Goal: Book appointment/travel/reservation

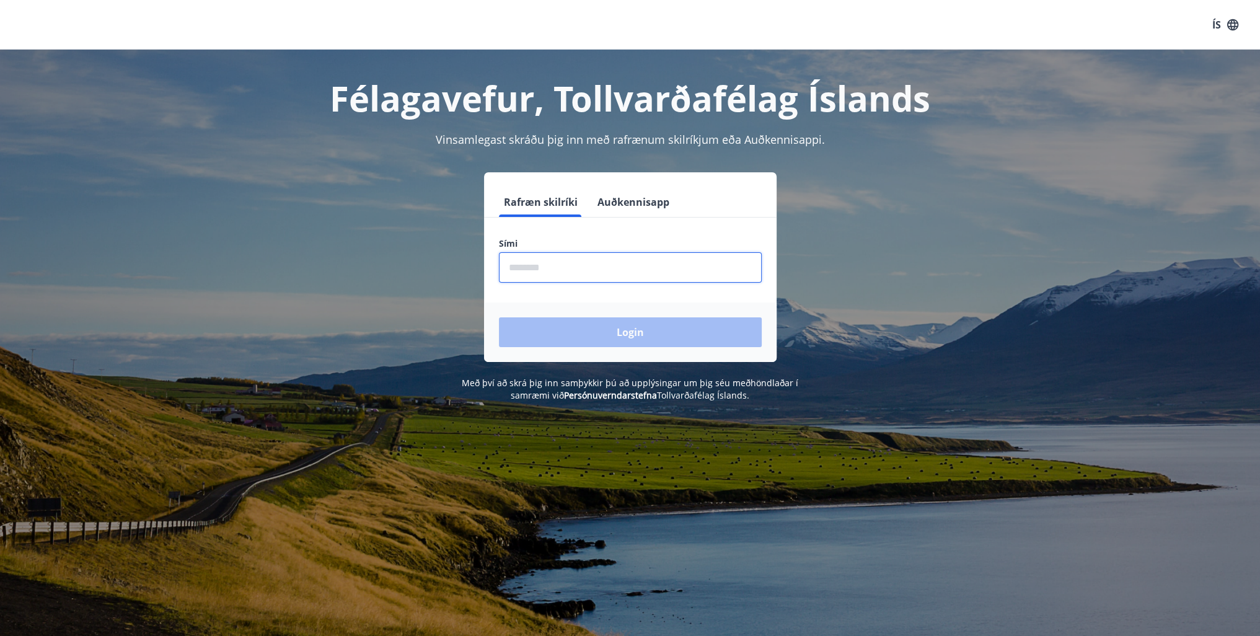
click at [532, 267] on input "phone" at bounding box center [630, 267] width 263 height 30
type input "********"
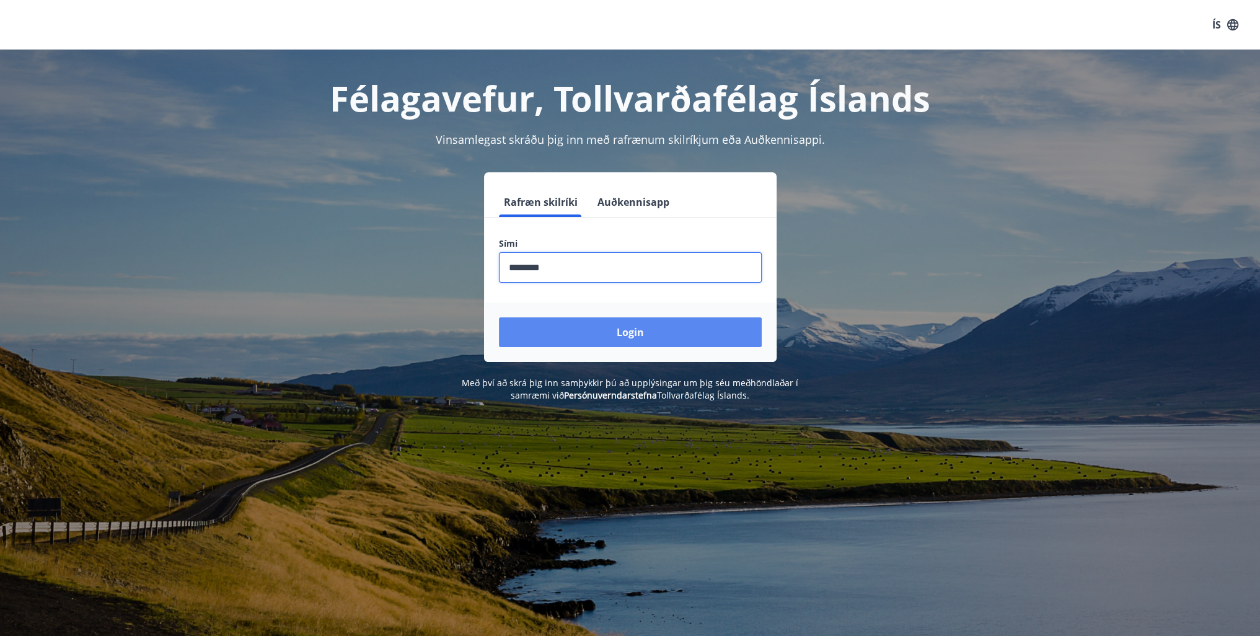
click at [609, 329] on button "Login" at bounding box center [630, 332] width 263 height 30
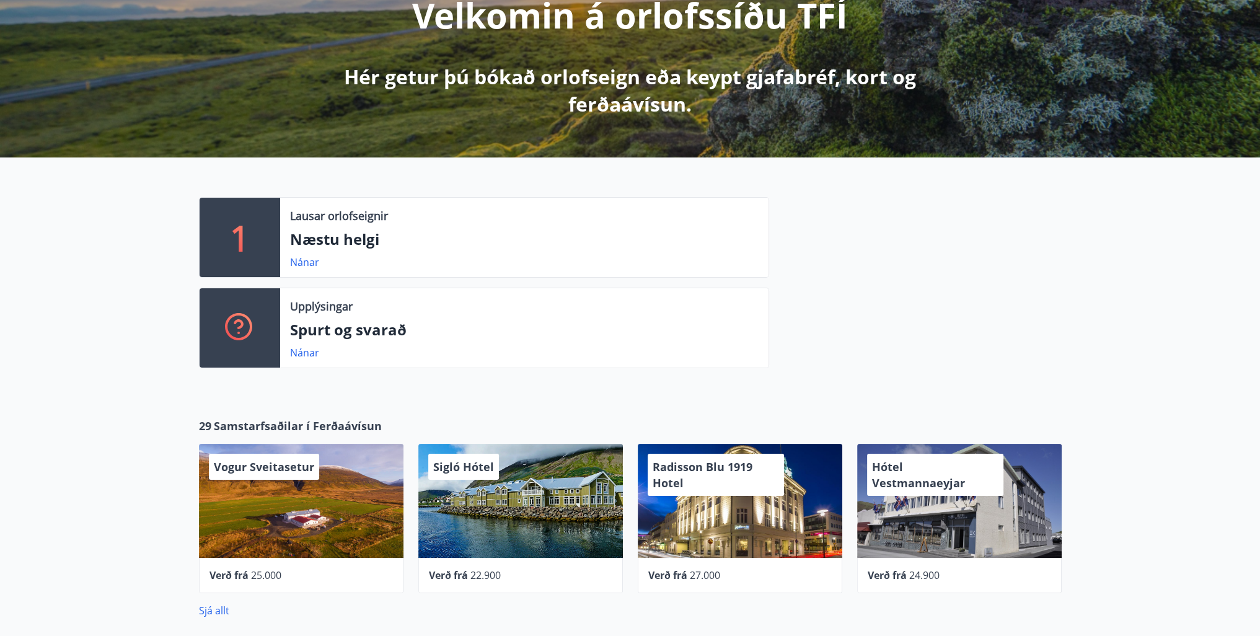
scroll to position [186, 0]
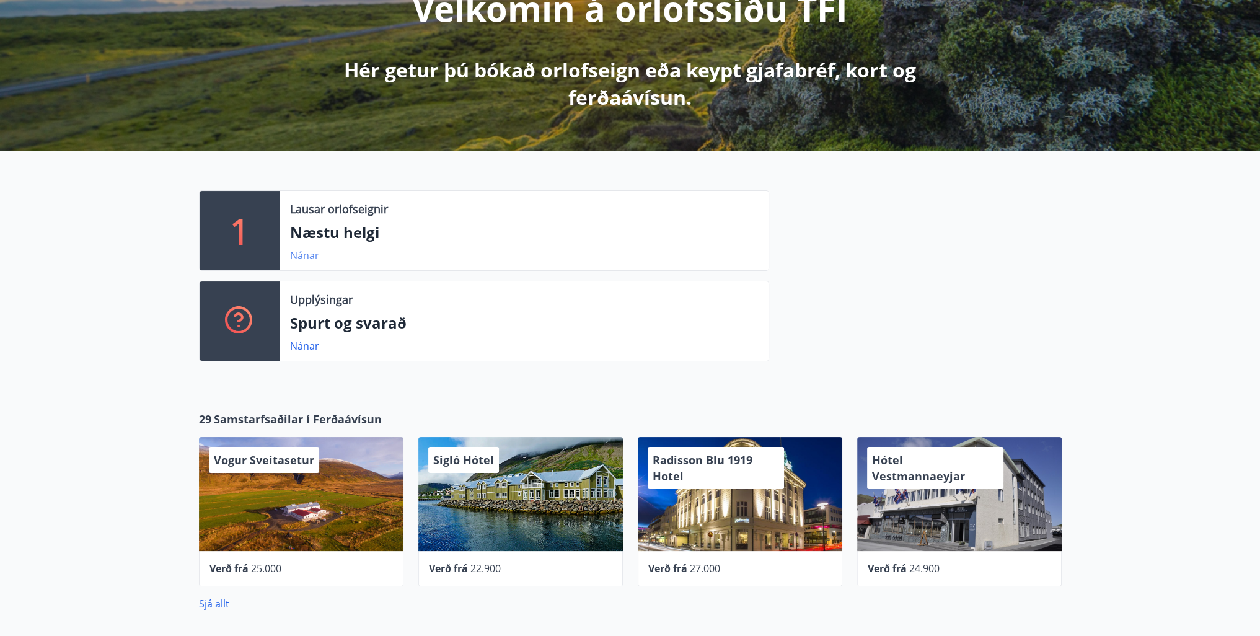
click at [304, 253] on link "Nánar" at bounding box center [304, 256] width 29 height 14
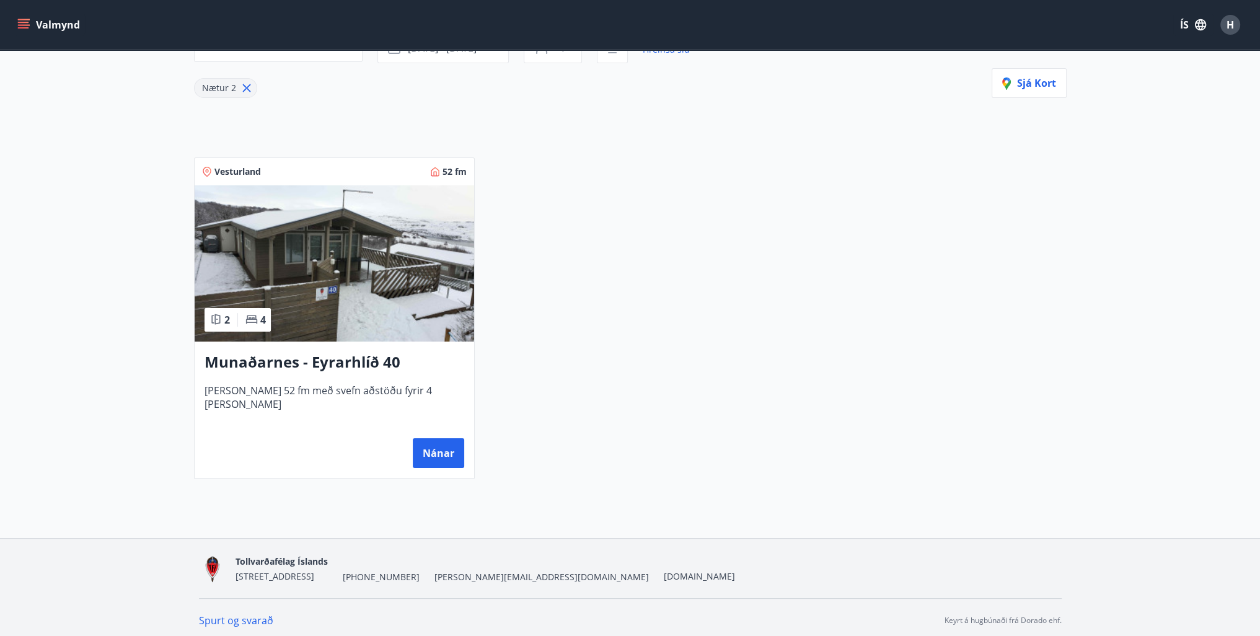
scroll to position [162, 0]
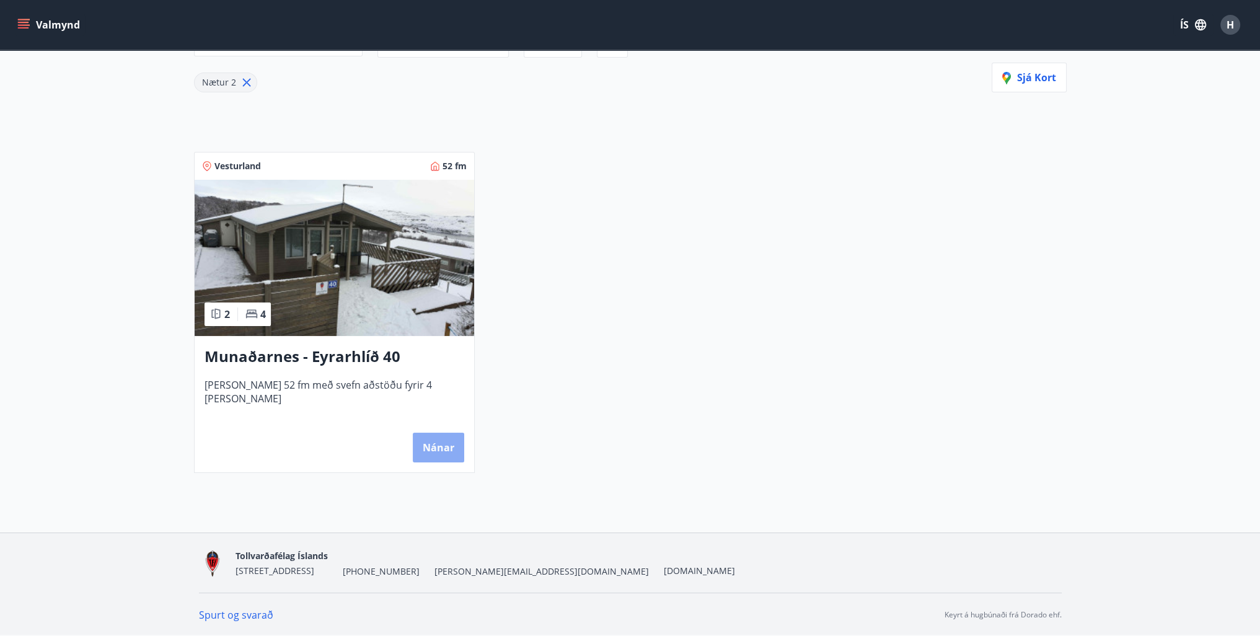
click at [446, 443] on button "Nánar" at bounding box center [438, 448] width 51 height 30
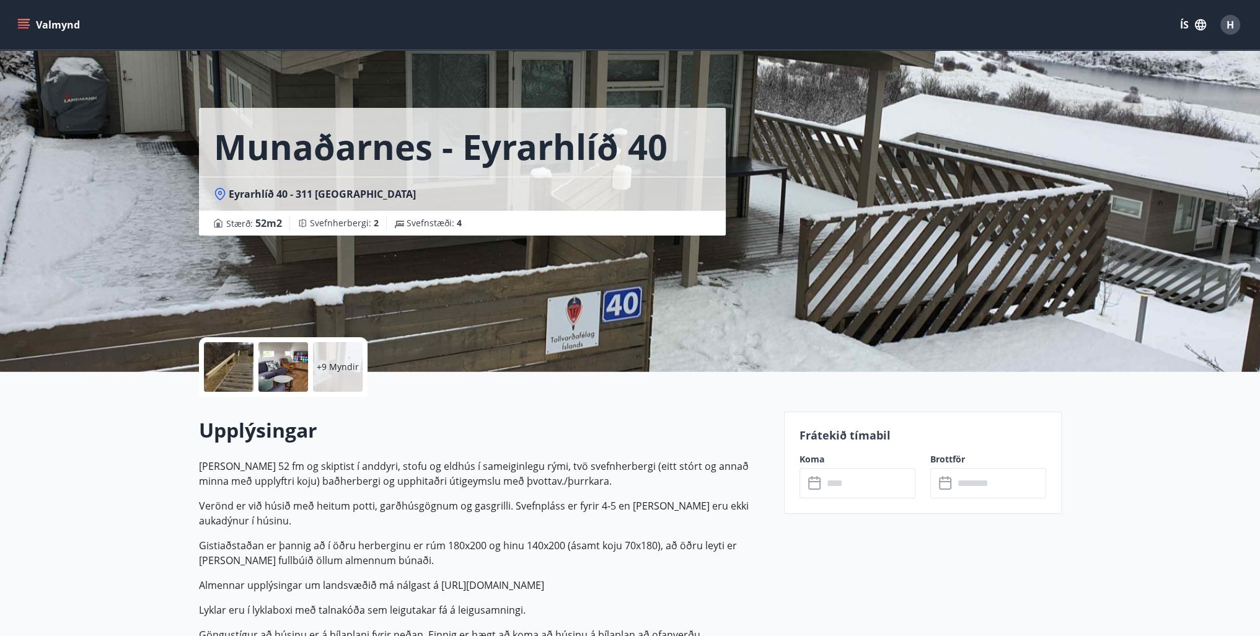
click at [25, 25] on icon "menu" at bounding box center [23, 25] width 12 height 12
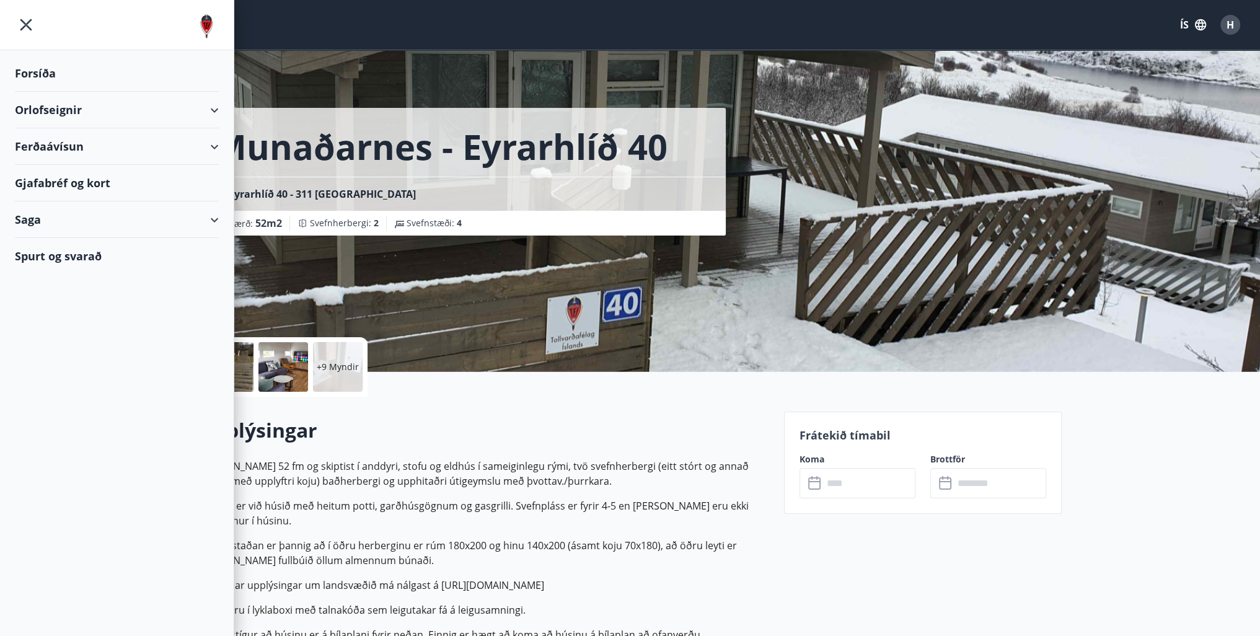
click at [27, 22] on icon "menu" at bounding box center [26, 25] width 22 height 22
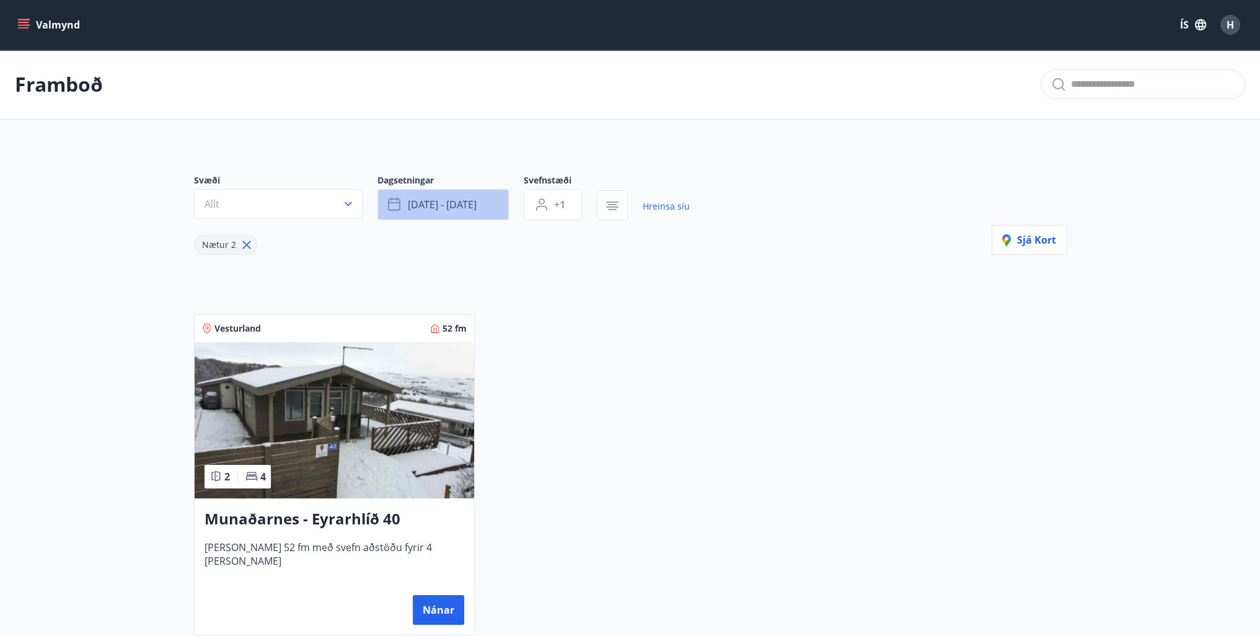
click at [399, 206] on icon "button" at bounding box center [394, 204] width 12 height 12
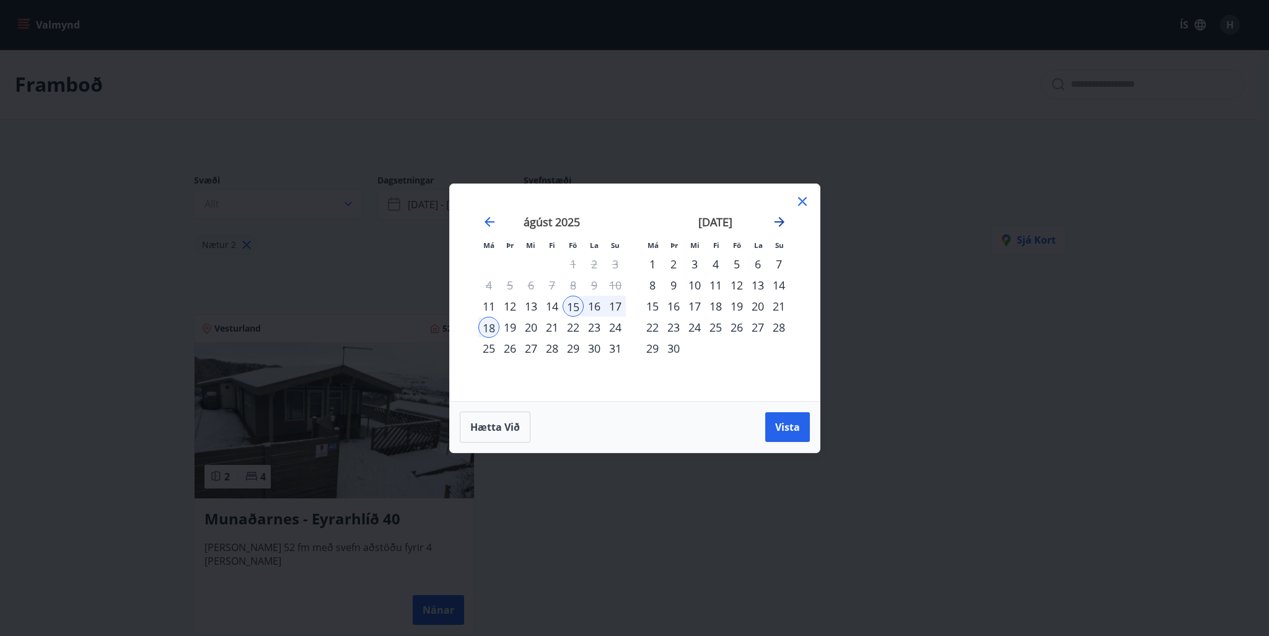
click at [778, 220] on icon "Move forward to switch to the next month." at bounding box center [779, 221] width 15 height 15
click at [483, 219] on icon "Move backward to switch to the previous month." at bounding box center [489, 221] width 15 height 15
click at [779, 219] on icon "Move forward to switch to the next month." at bounding box center [779, 221] width 15 height 15
click at [693, 262] on div "3" at bounding box center [694, 263] width 21 height 21
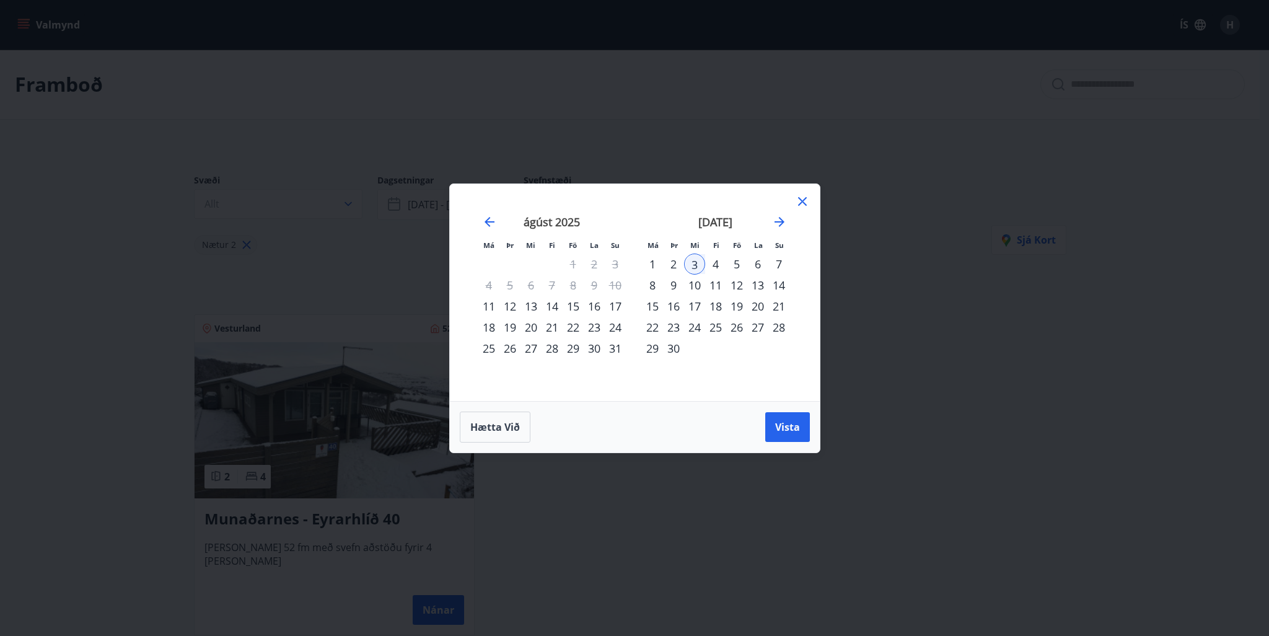
click at [778, 263] on div "7" at bounding box center [779, 263] width 21 height 21
click at [671, 283] on div "9" at bounding box center [673, 285] width 21 height 21
click at [694, 262] on div "3" at bounding box center [694, 263] width 21 height 21
click at [714, 264] on div "4" at bounding box center [715, 263] width 21 height 21
click at [734, 264] on div "5" at bounding box center [736, 263] width 21 height 21
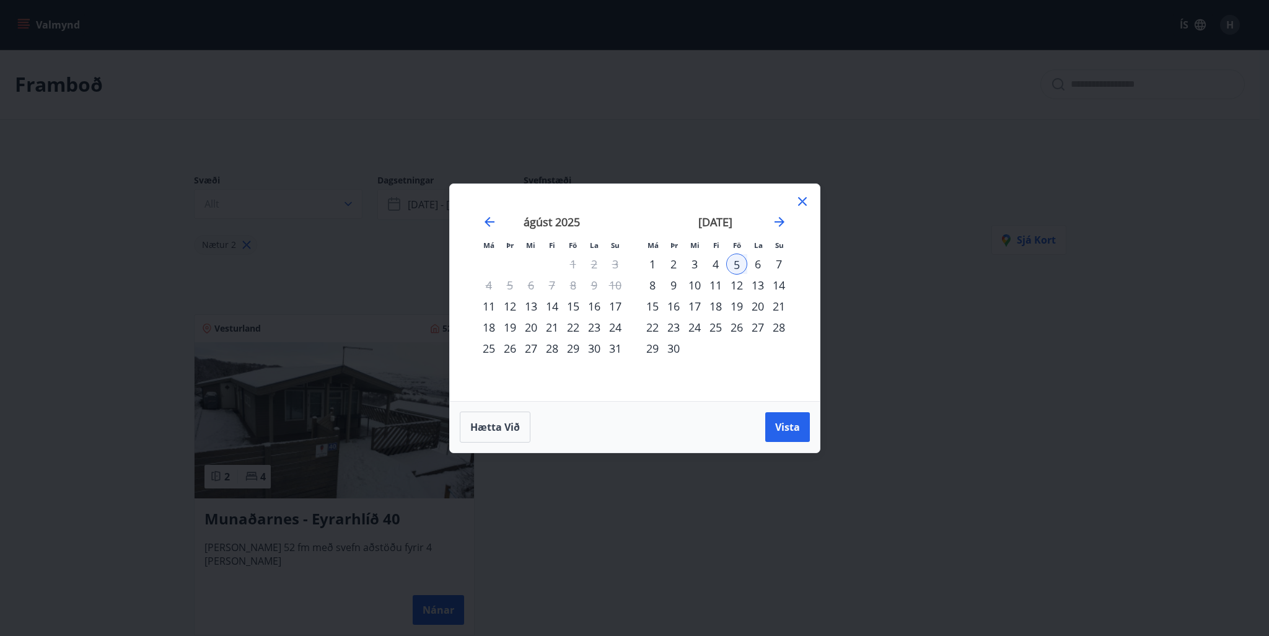
drag, startPoint x: 757, startPoint y: 264, endPoint x: 785, endPoint y: 264, distance: 28.5
click at [761, 264] on div "6" at bounding box center [757, 263] width 21 height 21
click at [780, 263] on div "7" at bounding box center [779, 263] width 21 height 21
click at [699, 262] on div "3" at bounding box center [694, 263] width 21 height 21
click at [772, 262] on div "7" at bounding box center [779, 263] width 21 height 21
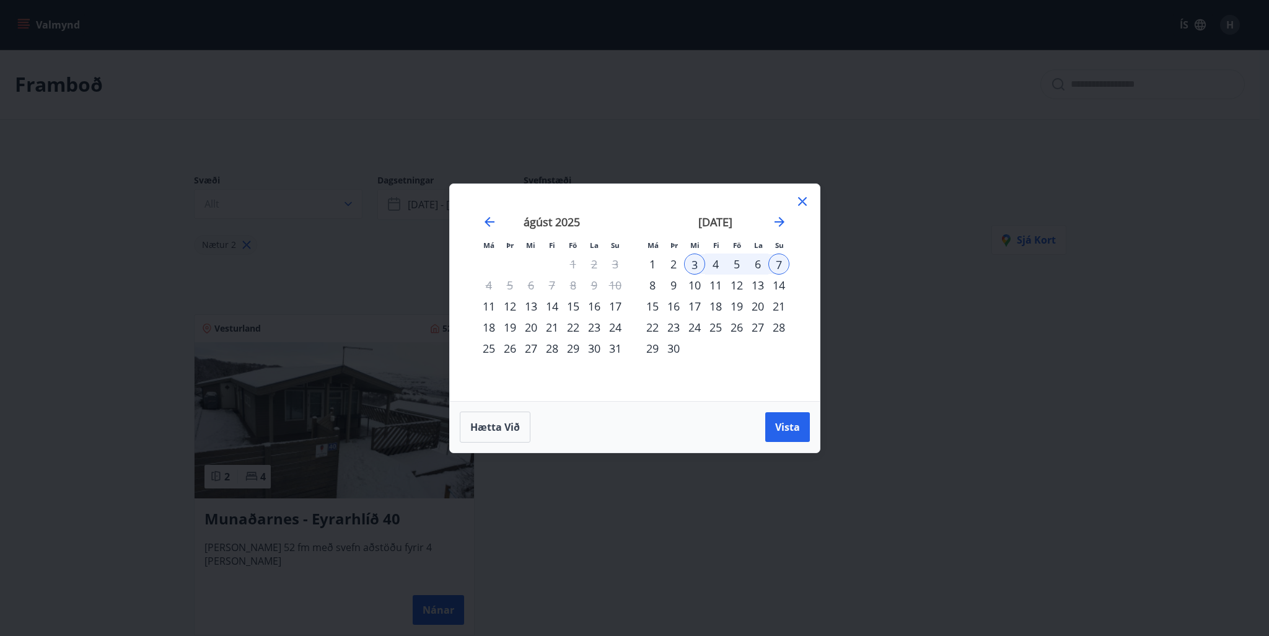
click at [699, 263] on div "3" at bounding box center [694, 263] width 21 height 21
click at [697, 263] on div "3" at bounding box center [694, 263] width 21 height 21
click at [778, 262] on div "7" at bounding box center [779, 263] width 21 height 21
click at [746, 262] on div "5" at bounding box center [736, 263] width 21 height 21
click at [697, 263] on div "3" at bounding box center [694, 263] width 21 height 21
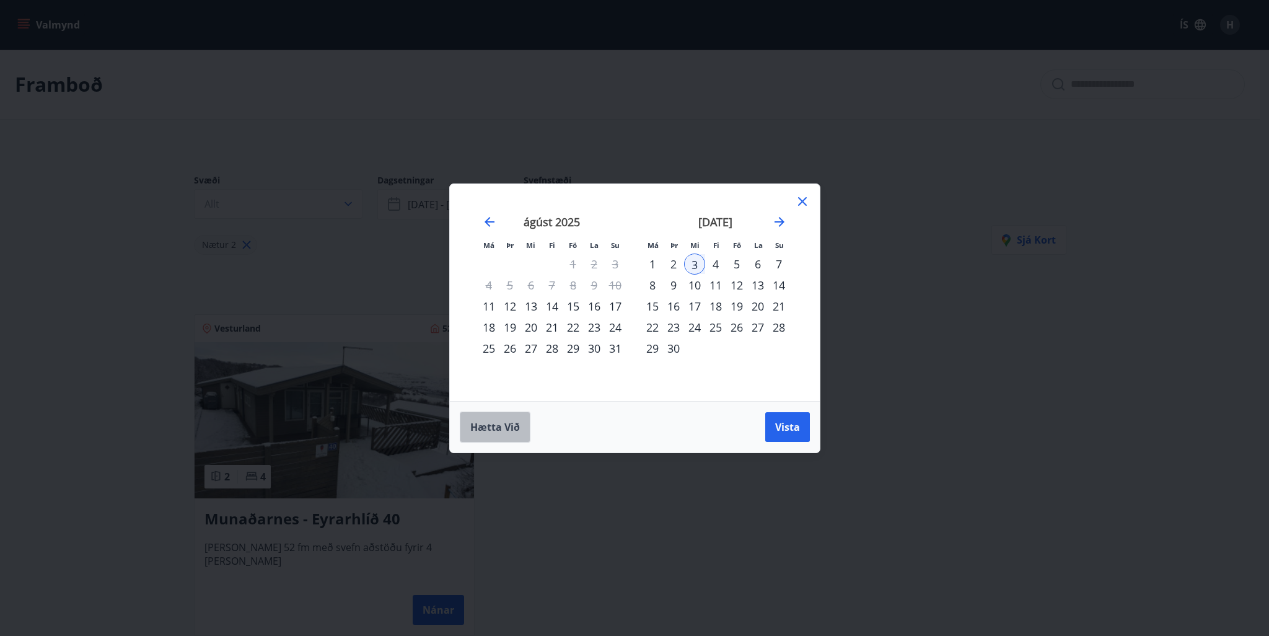
click at [501, 421] on span "Hætta við" at bounding box center [495, 427] width 50 height 14
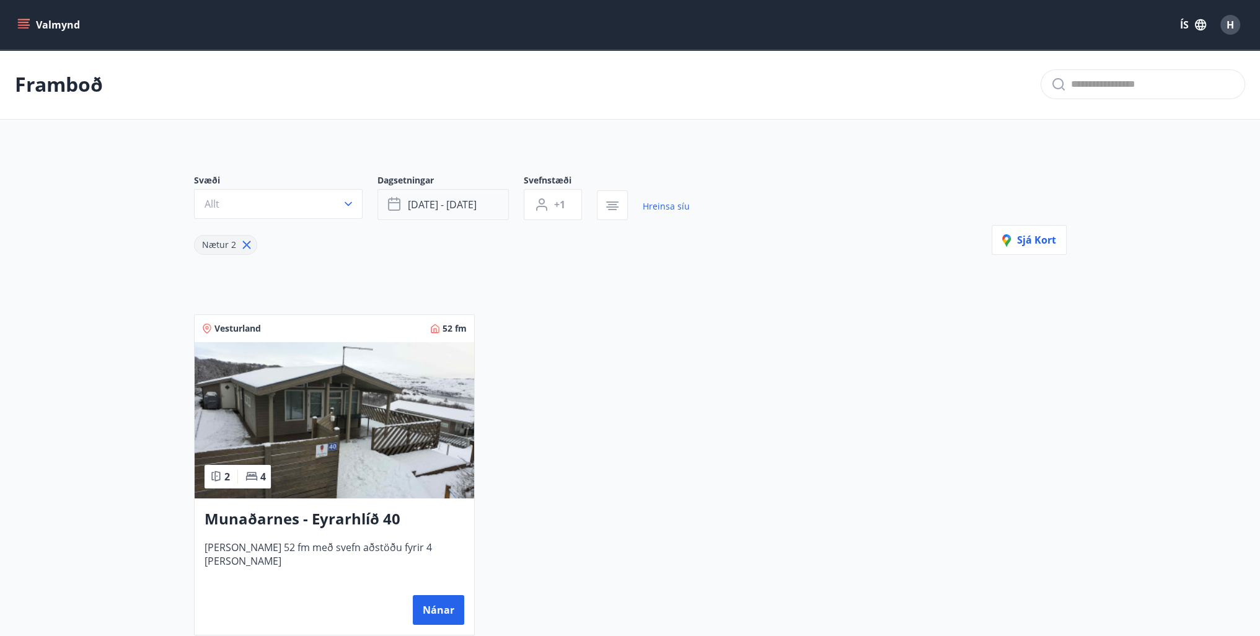
click at [440, 205] on span "ágú 15 - ágú 18" at bounding box center [442, 205] width 69 height 14
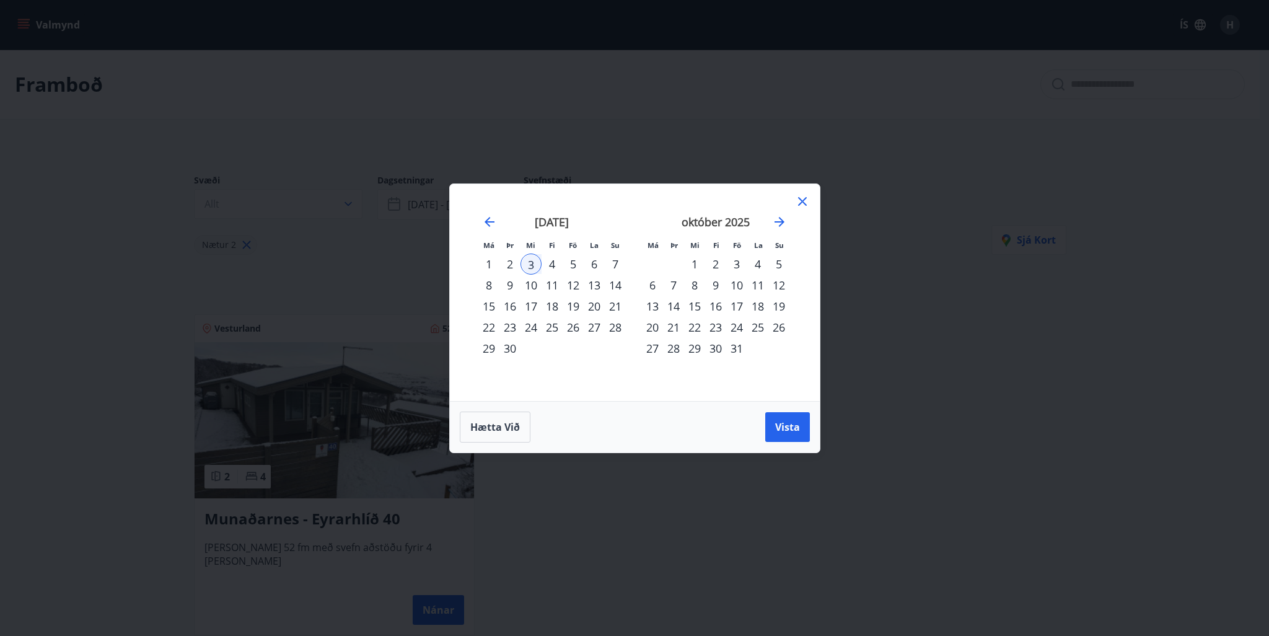
click at [510, 284] on div "9" at bounding box center [510, 285] width 21 height 21
click at [618, 265] on div "7" at bounding box center [615, 263] width 21 height 21
click at [550, 263] on div "4" at bounding box center [552, 263] width 21 height 21
click at [620, 263] on div "7" at bounding box center [615, 263] width 21 height 21
click at [783, 421] on span "Vista" at bounding box center [787, 427] width 25 height 14
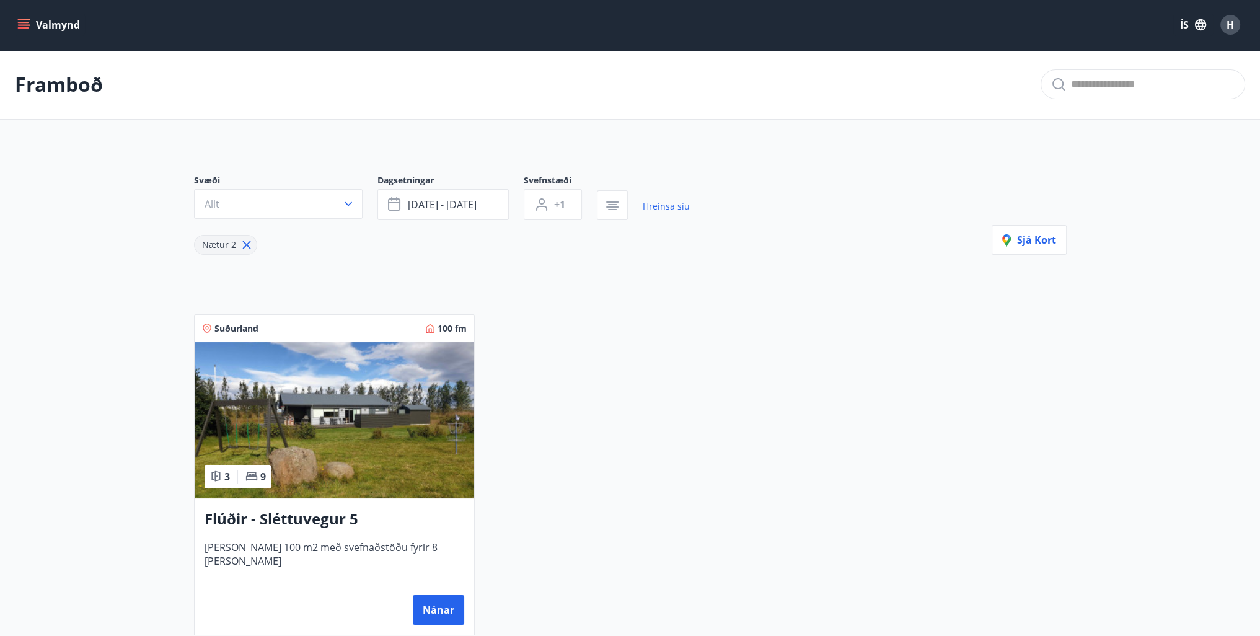
click at [56, 24] on button "Valmynd" at bounding box center [50, 25] width 70 height 22
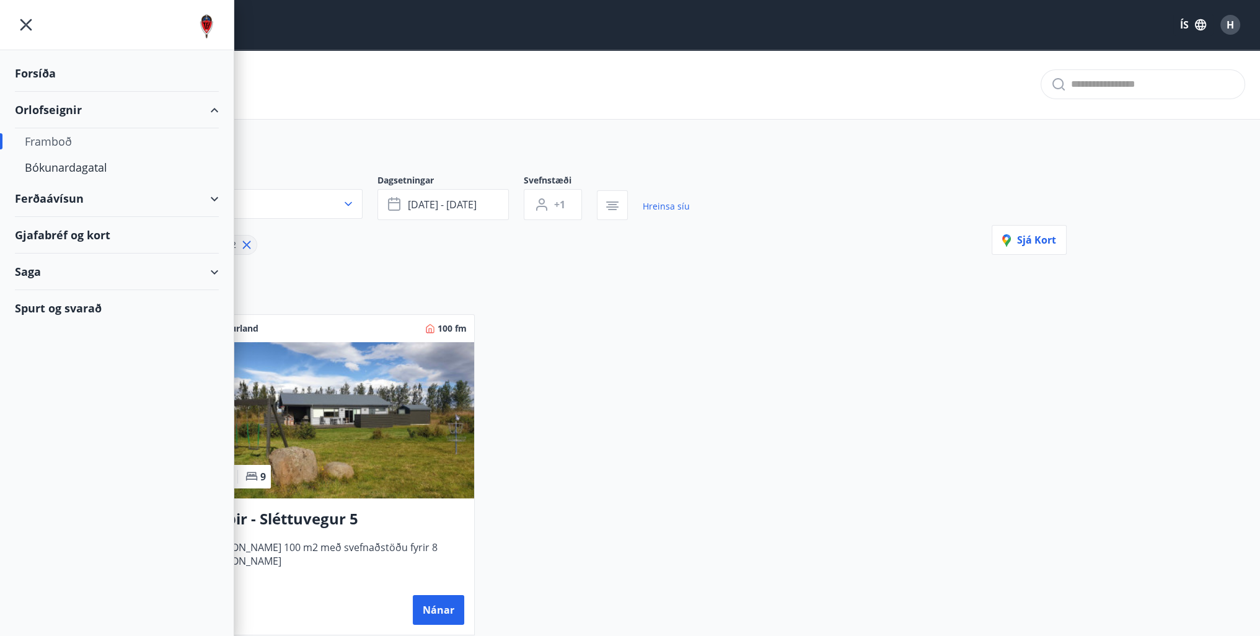
click at [37, 73] on div "Forsíða" at bounding box center [117, 73] width 204 height 37
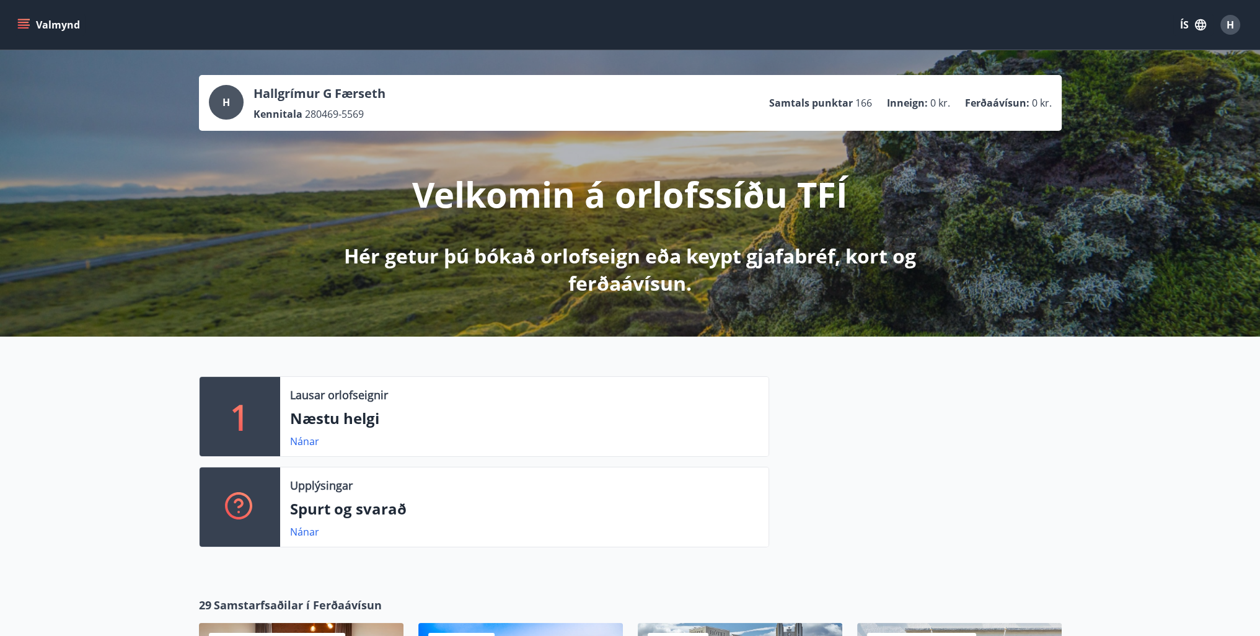
click at [226, 101] on span "H" at bounding box center [226, 102] width 7 height 14
click at [609, 199] on p "Velkomin á orlofssíðu TFÍ" at bounding box center [630, 193] width 436 height 47
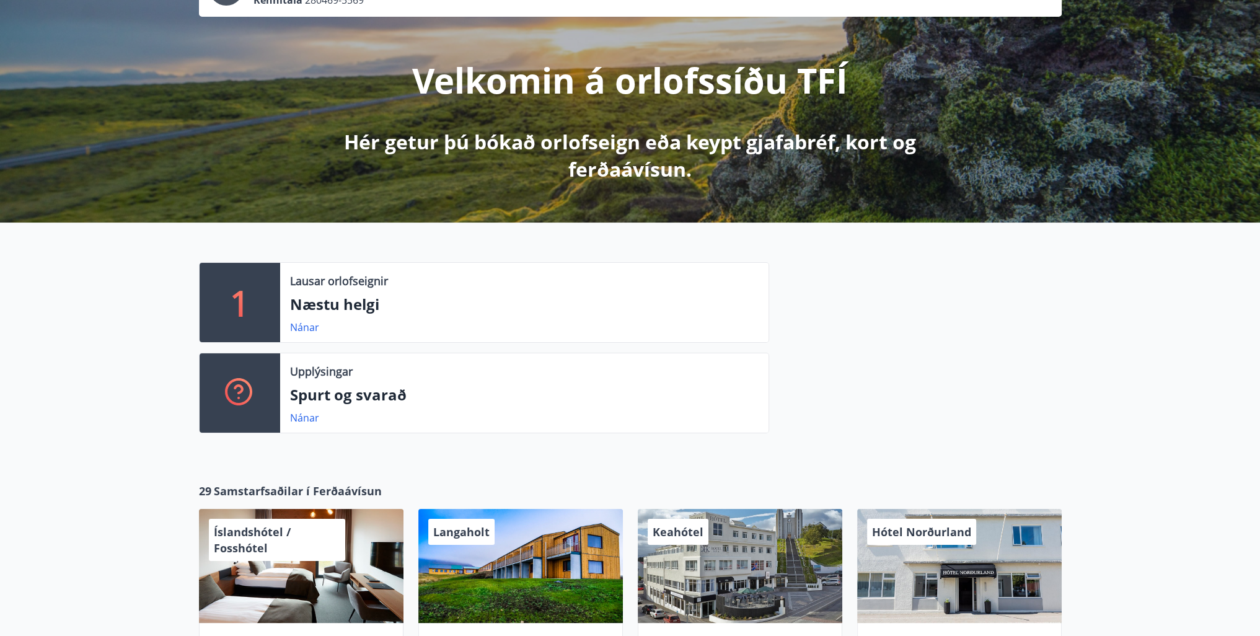
scroll to position [248, 0]
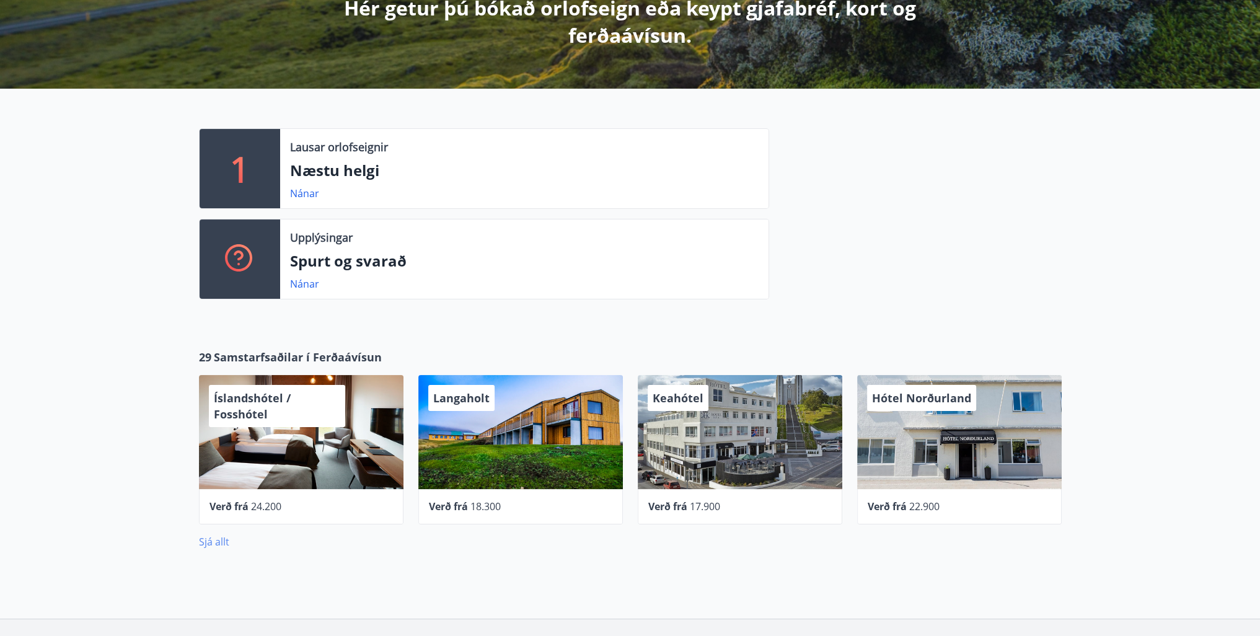
click at [218, 542] on link "Sjá allt" at bounding box center [214, 542] width 30 height 14
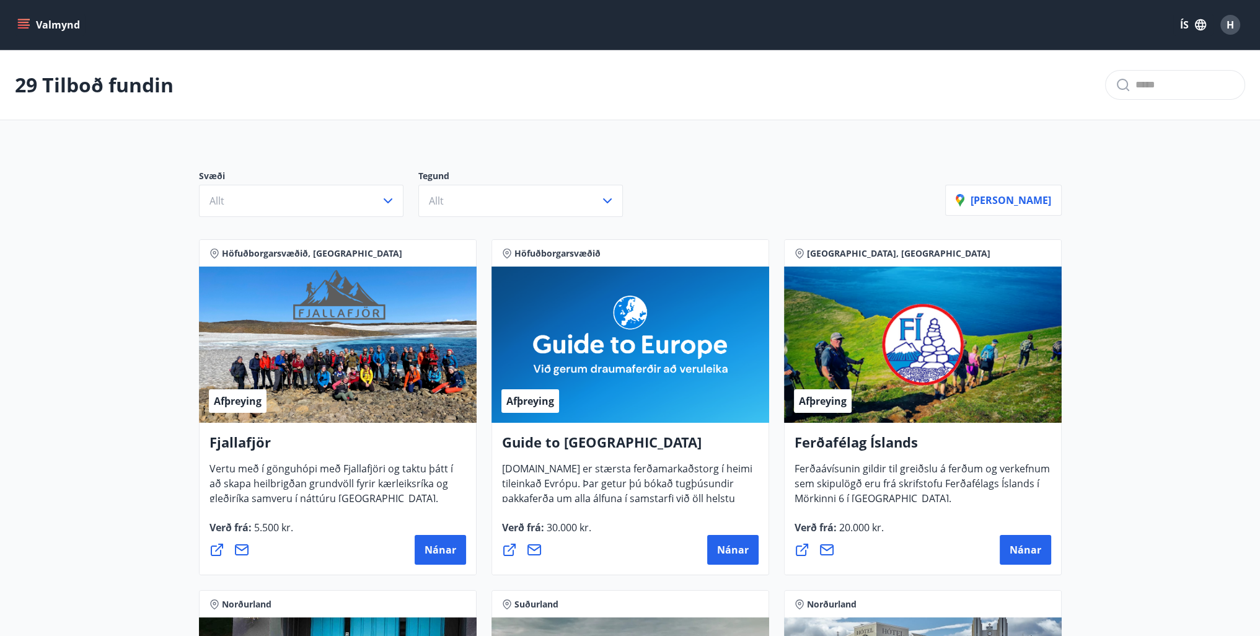
click at [45, 24] on button "Valmynd" at bounding box center [50, 25] width 70 height 22
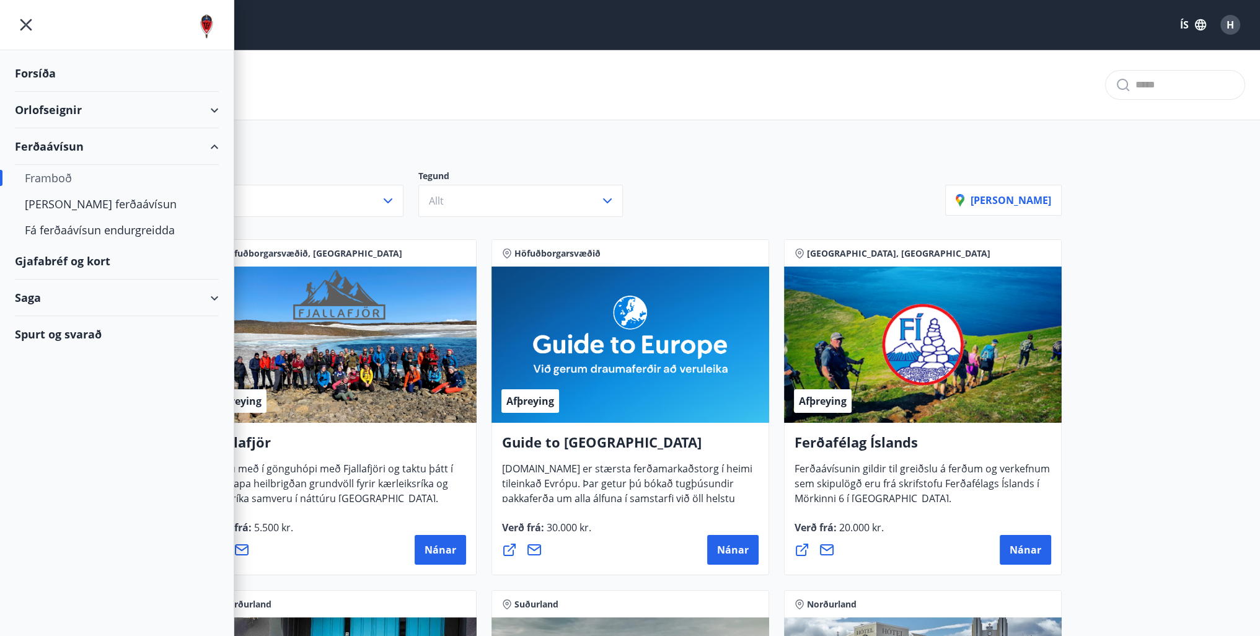
click at [45, 110] on div "Orlofseignir" at bounding box center [117, 110] width 204 height 37
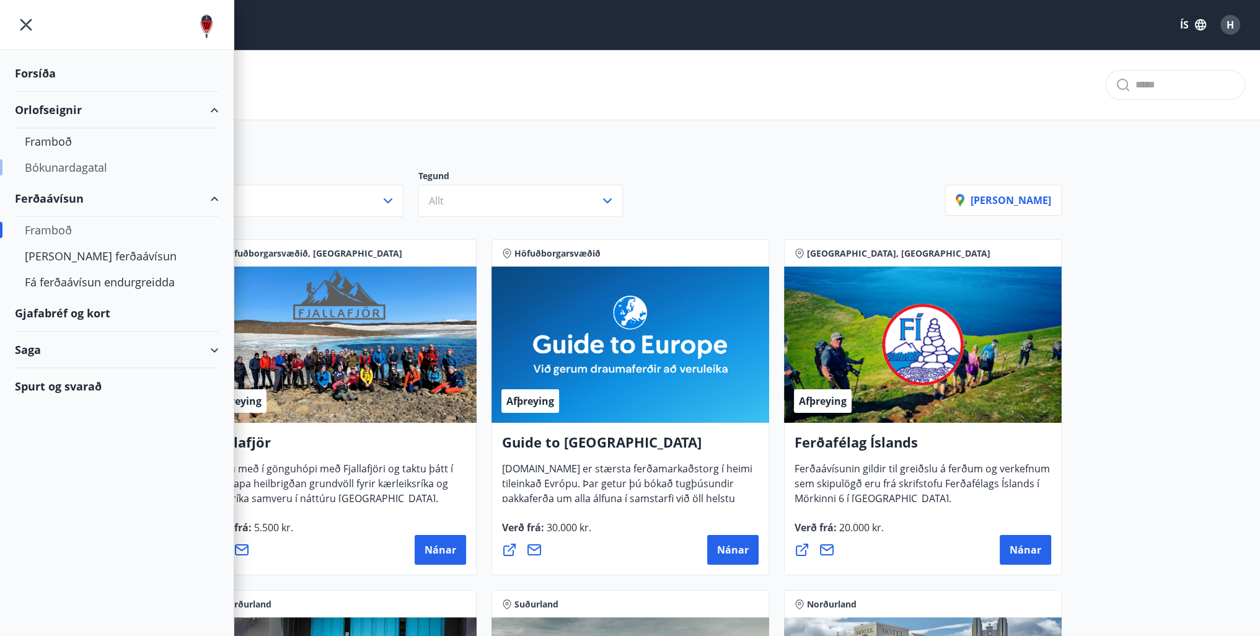
click at [59, 165] on div "Bókunardagatal" at bounding box center [117, 167] width 184 height 26
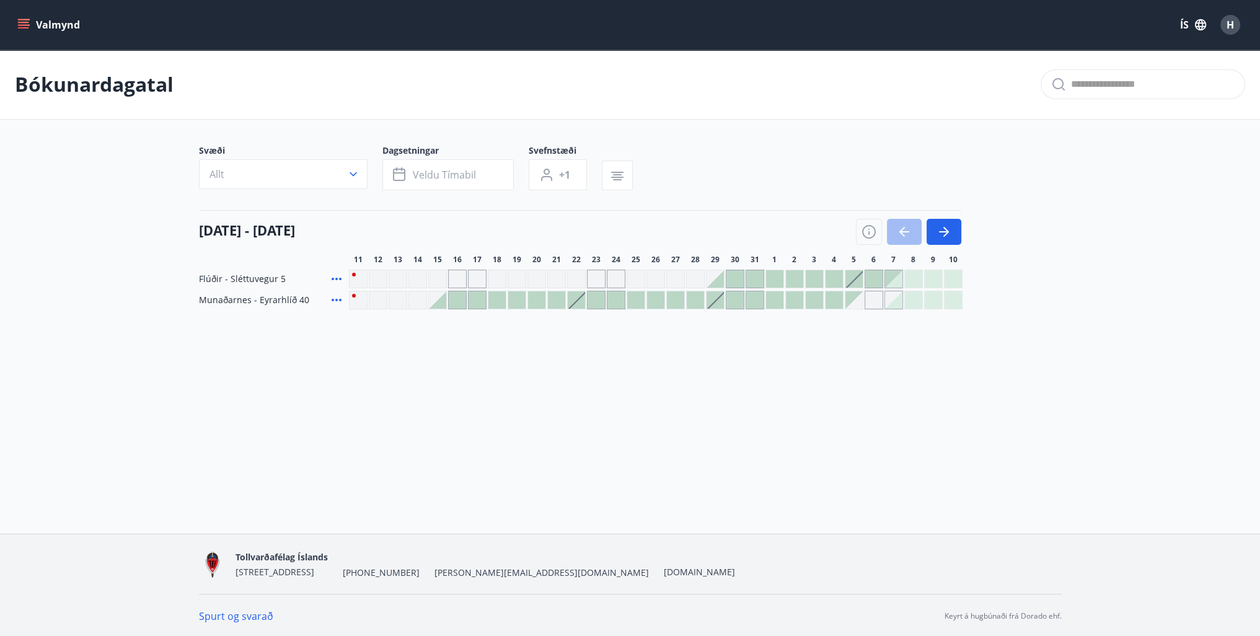
click at [833, 297] on div at bounding box center [834, 299] width 17 height 17
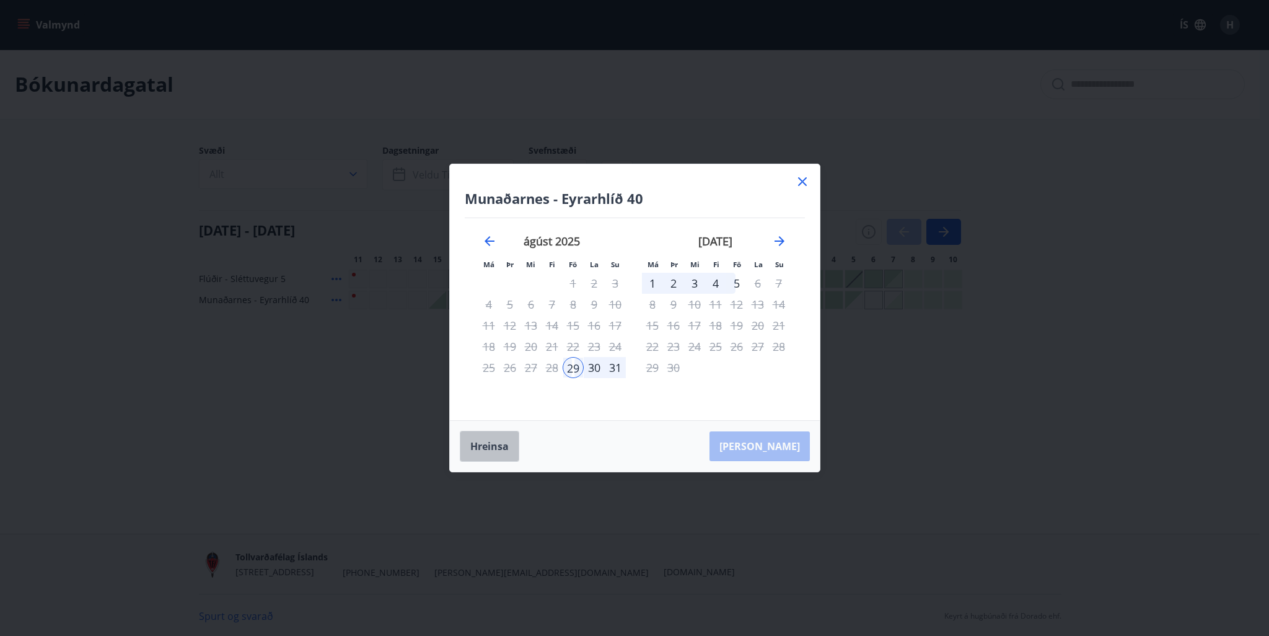
drag, startPoint x: 490, startPoint y: 439, endPoint x: 692, endPoint y: 295, distance: 248.9
click at [491, 441] on button "Hreinsa" at bounding box center [489, 446] width 59 height 31
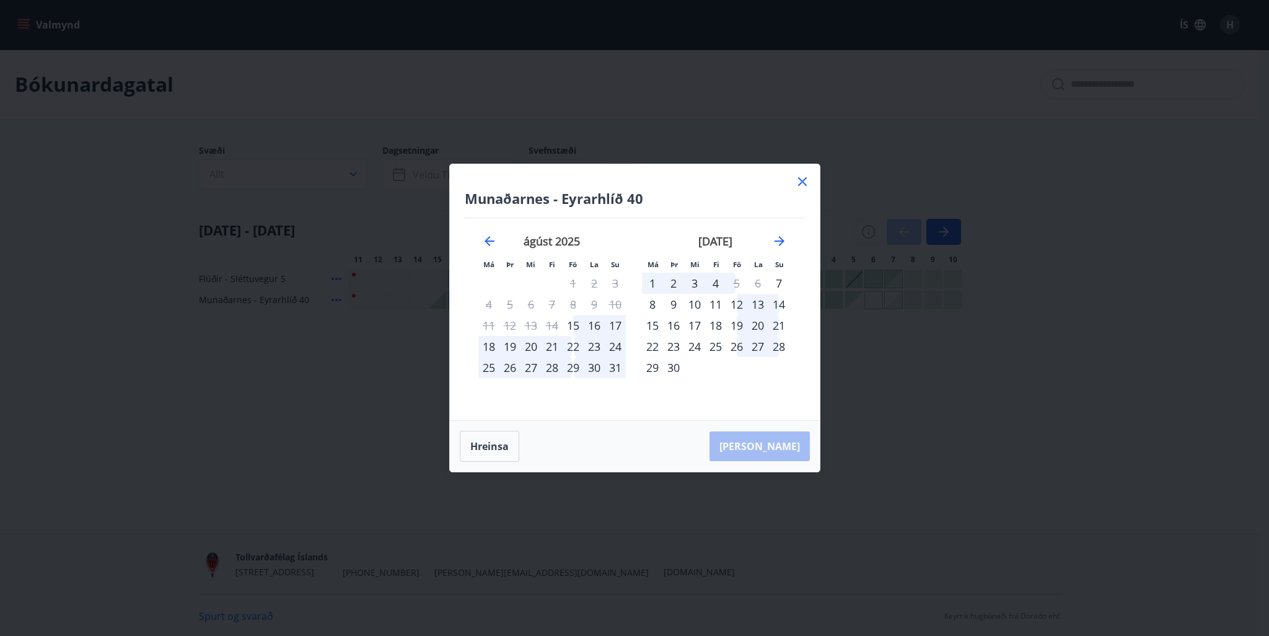
click at [656, 278] on div "1" at bounding box center [652, 283] width 21 height 21
click at [777, 237] on icon "Move forward to switch to the next month." at bounding box center [779, 241] width 15 height 15
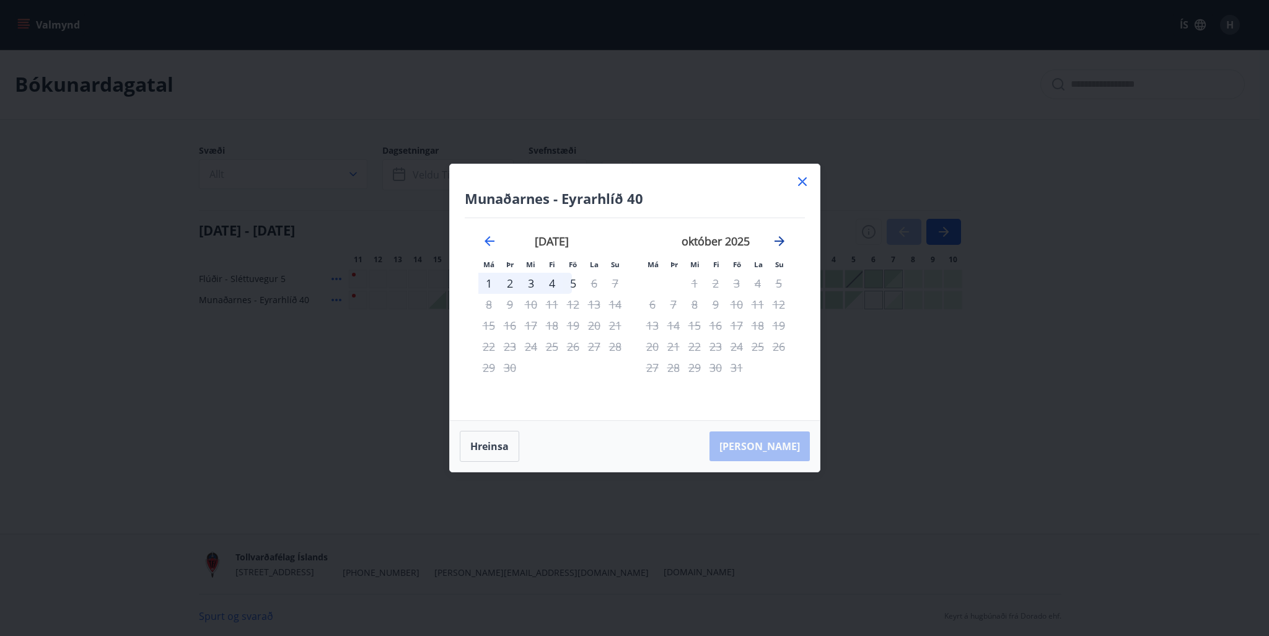
click at [778, 237] on icon "Move forward to switch to the next month." at bounding box center [779, 241] width 15 height 15
click at [485, 239] on icon "Move backward to switch to the previous month." at bounding box center [489, 241] width 15 height 15
click at [590, 368] on div "30" at bounding box center [594, 367] width 21 height 21
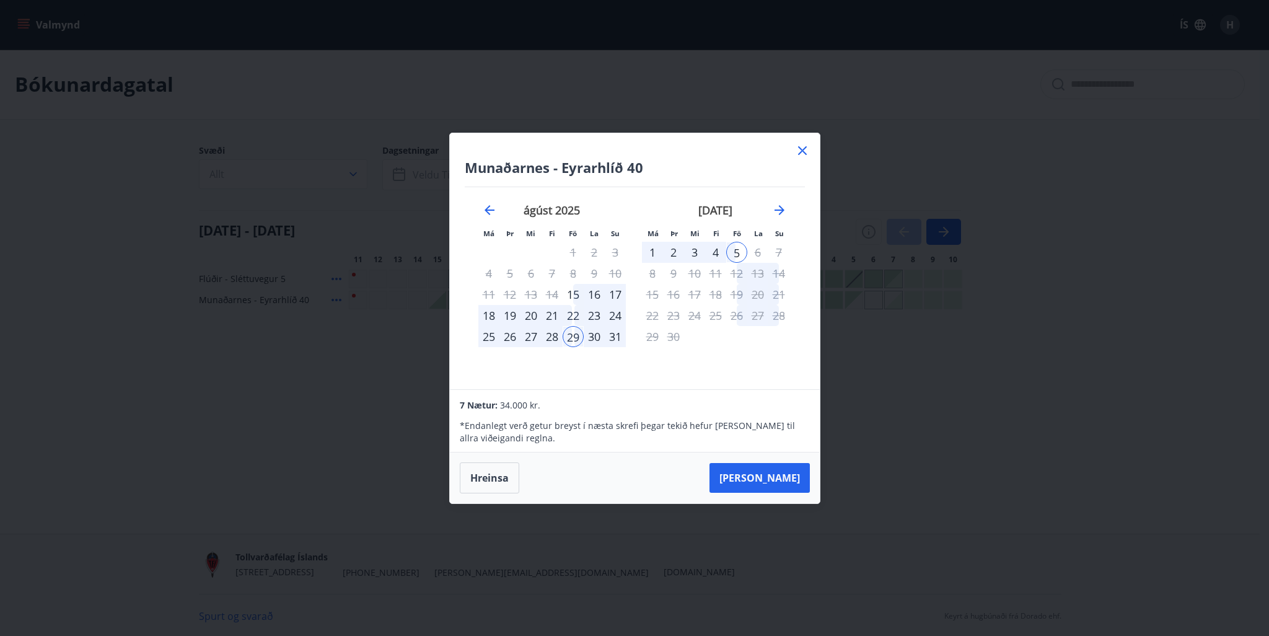
click at [593, 368] on div "ágúst 2025 1 2 3 4 5 6 7 8 9 10 11 12 13 14 15 16 17 18 19 20 21 22 23 24 25 26…" at bounding box center [552, 288] width 164 height 203
click at [650, 250] on div "1" at bounding box center [652, 252] width 21 height 21
click at [719, 208] on strong "september 2025" at bounding box center [716, 210] width 34 height 15
click at [696, 291] on div "17" at bounding box center [694, 294] width 21 height 21
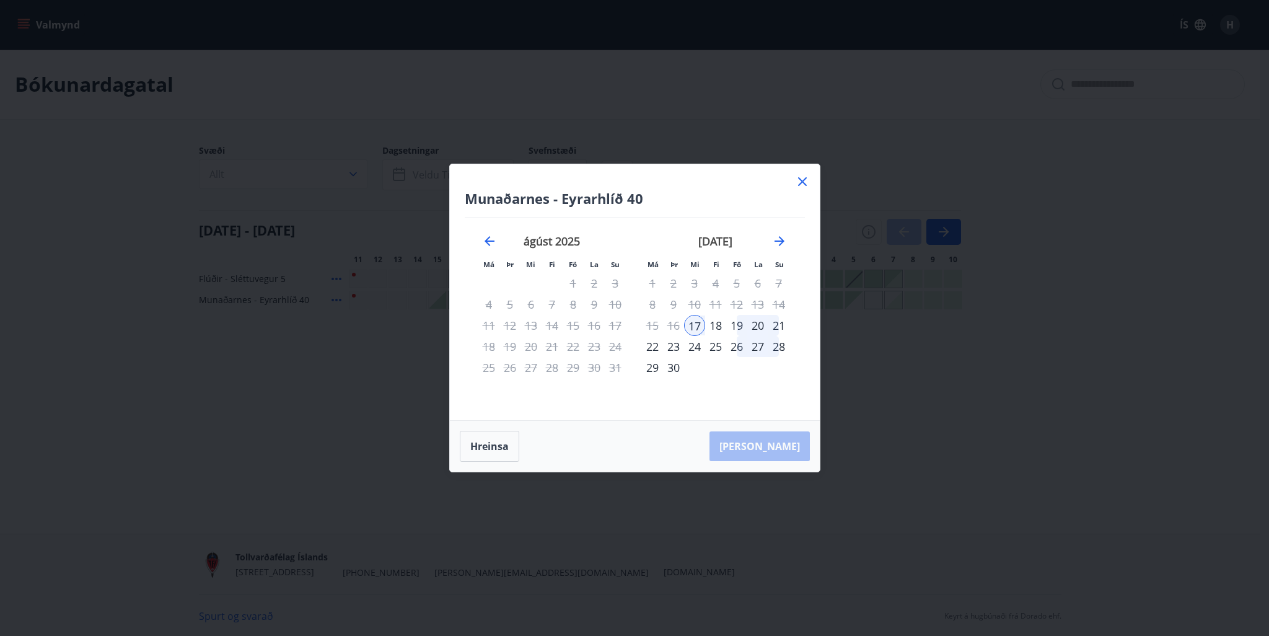
click at [689, 325] on div "17" at bounding box center [694, 325] width 21 height 21
click at [499, 452] on button "Hreinsa" at bounding box center [489, 446] width 59 height 31
click at [694, 281] on div "3" at bounding box center [694, 283] width 21 height 21
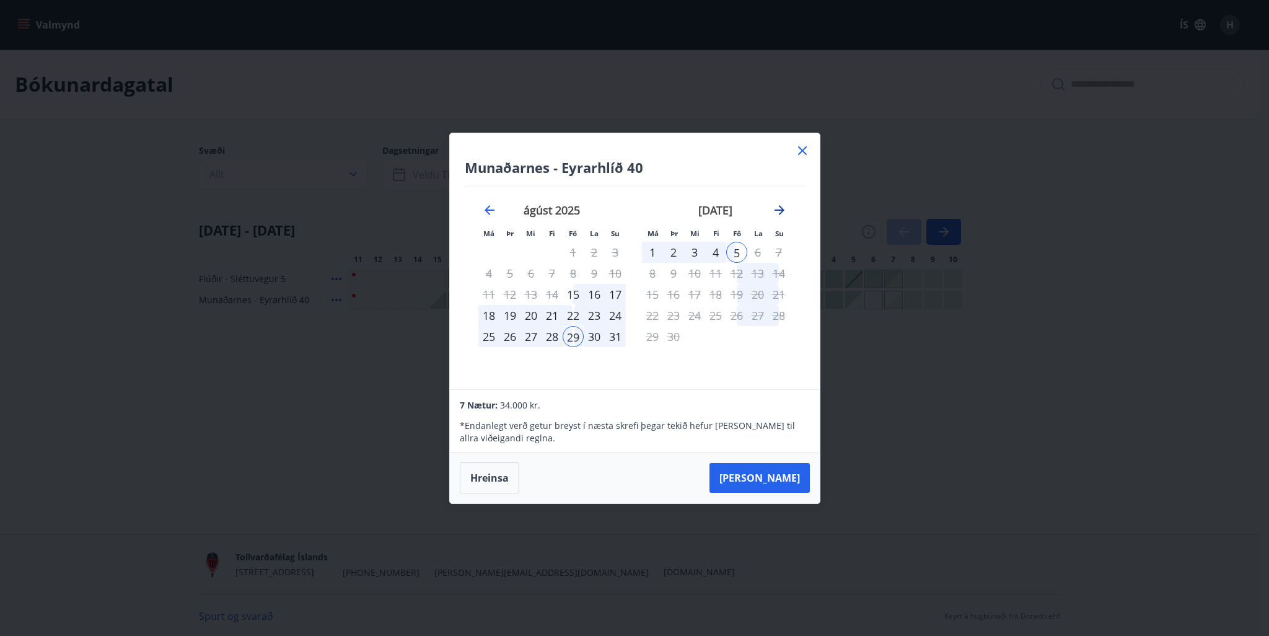
click at [775, 211] on icon "Move forward to switch to the next month." at bounding box center [779, 210] width 15 height 15
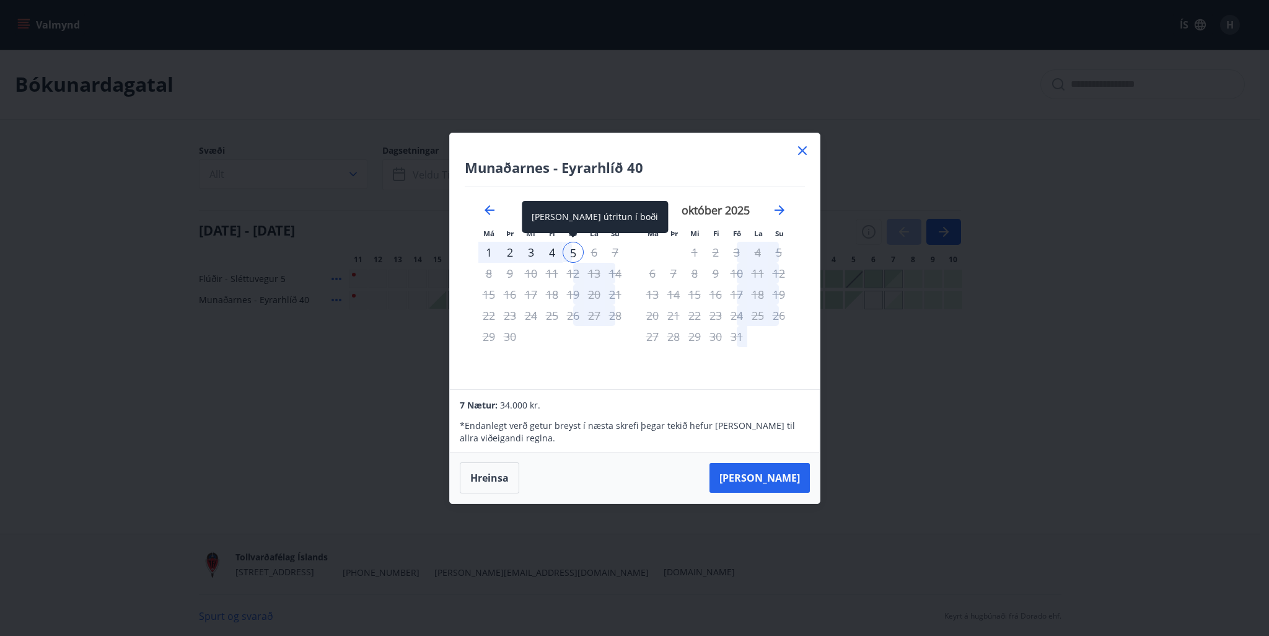
click at [571, 249] on div "5" at bounding box center [573, 252] width 21 height 21
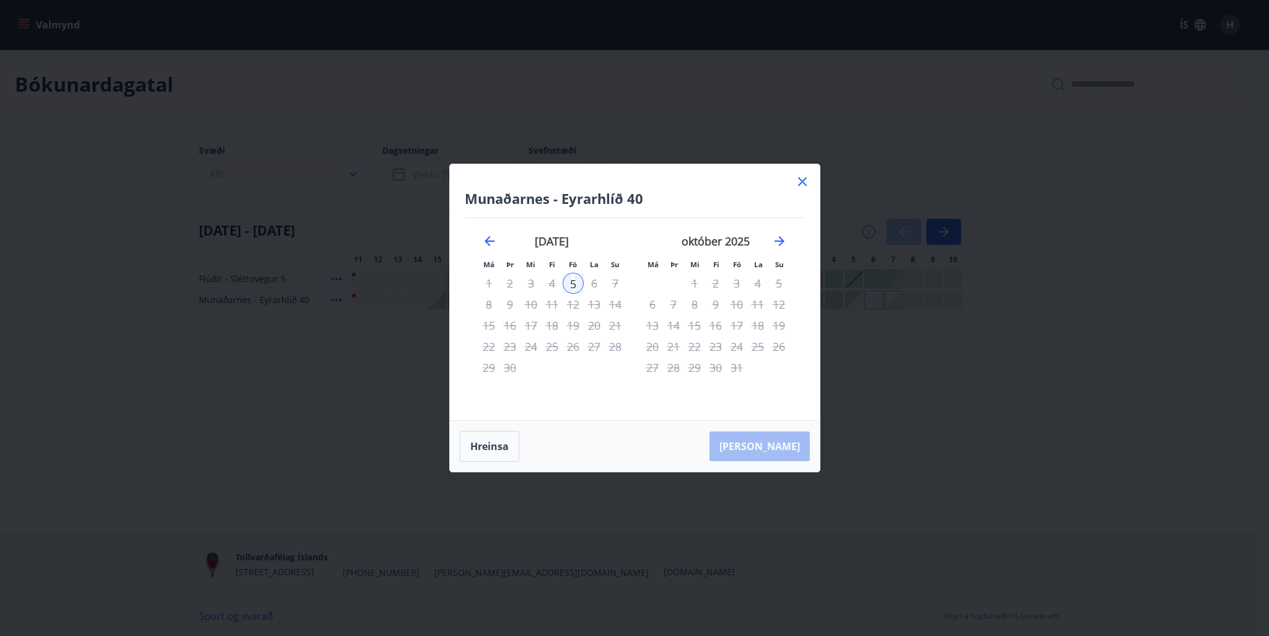
click at [529, 283] on div "3" at bounding box center [531, 283] width 21 height 21
click at [574, 279] on div "5" at bounding box center [573, 283] width 21 height 21
click at [529, 283] on div "3" at bounding box center [531, 283] width 21 height 21
click at [496, 439] on button "Hreinsa" at bounding box center [489, 446] width 59 height 31
click at [496, 437] on button "Hreinsa" at bounding box center [489, 446] width 59 height 31
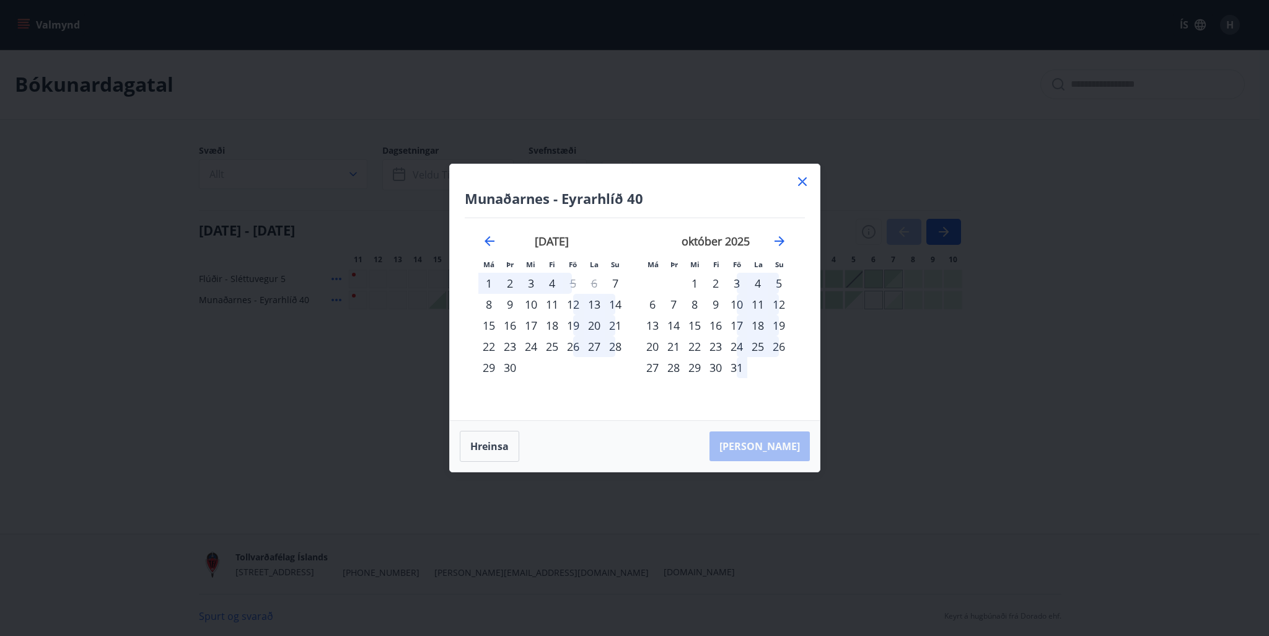
click at [804, 178] on icon at bounding box center [802, 181] width 15 height 15
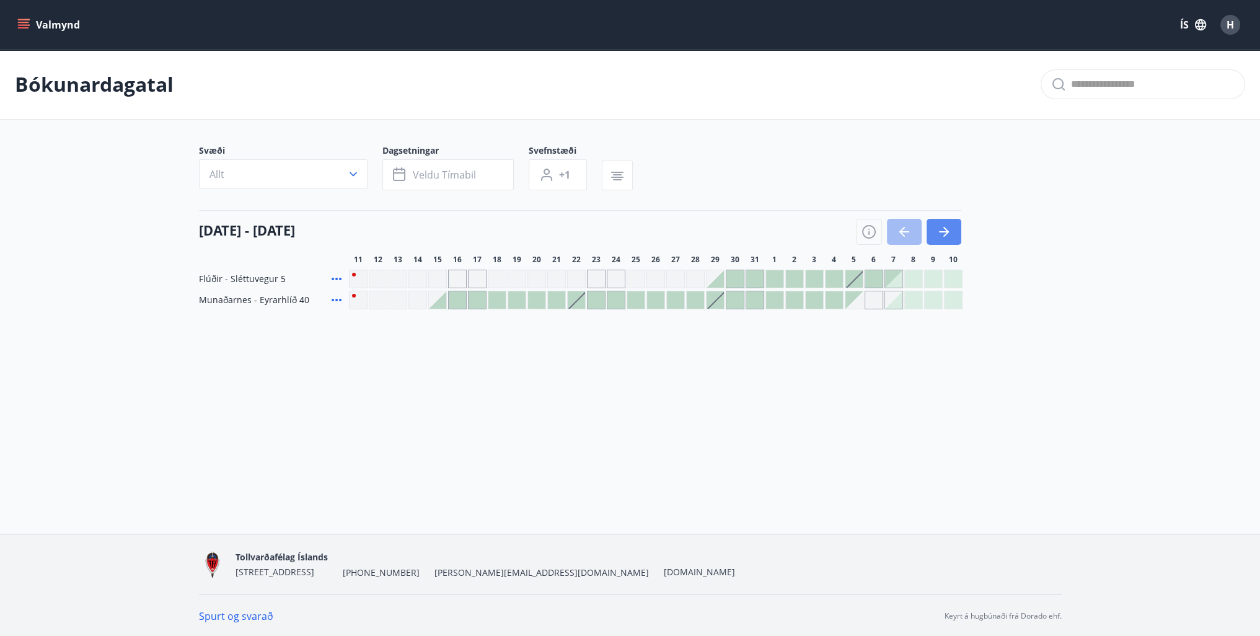
click at [940, 229] on icon "button" at bounding box center [944, 231] width 15 height 15
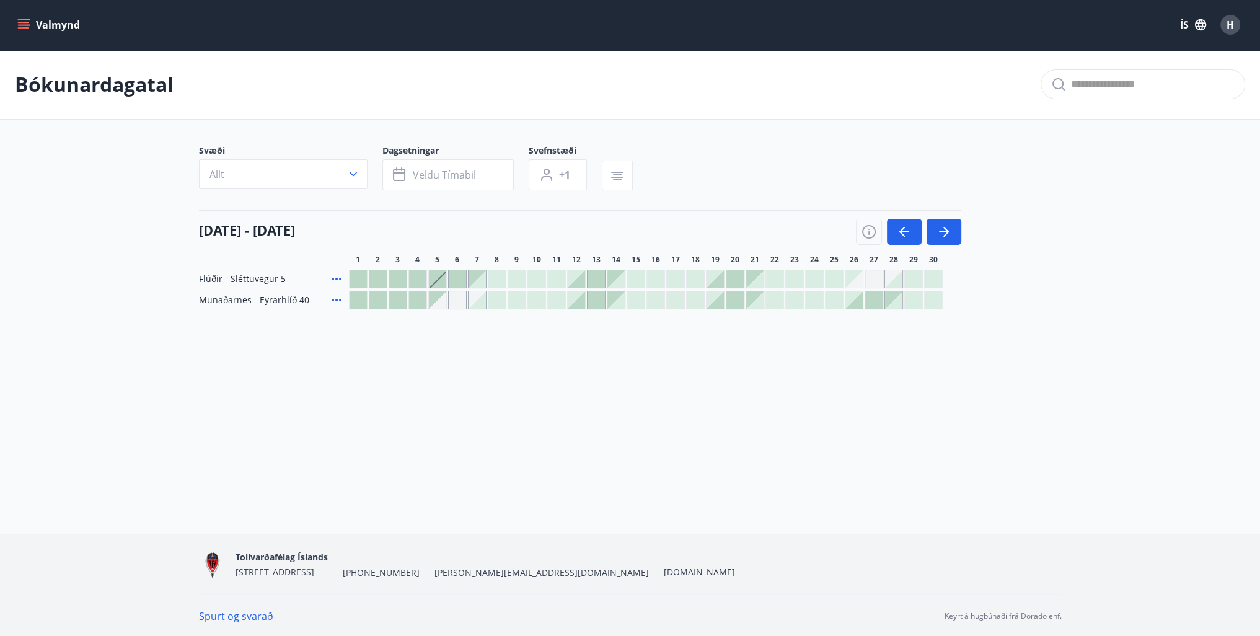
click at [413, 298] on div at bounding box center [417, 299] width 17 height 17
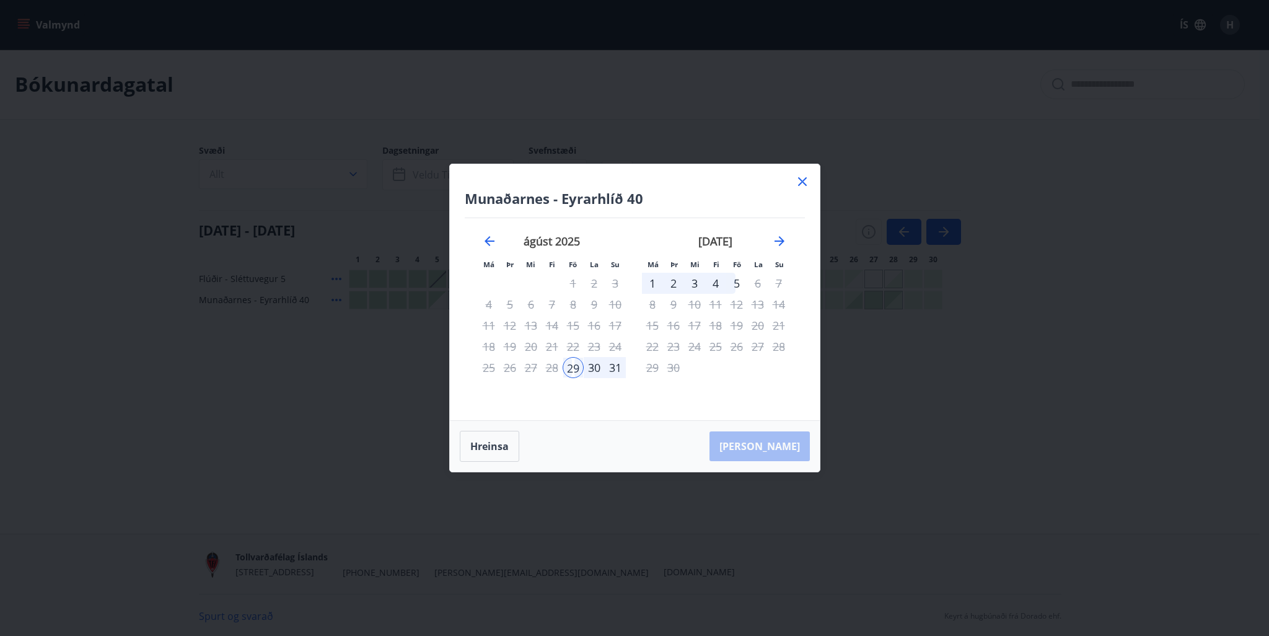
click at [798, 185] on icon at bounding box center [802, 181] width 9 height 9
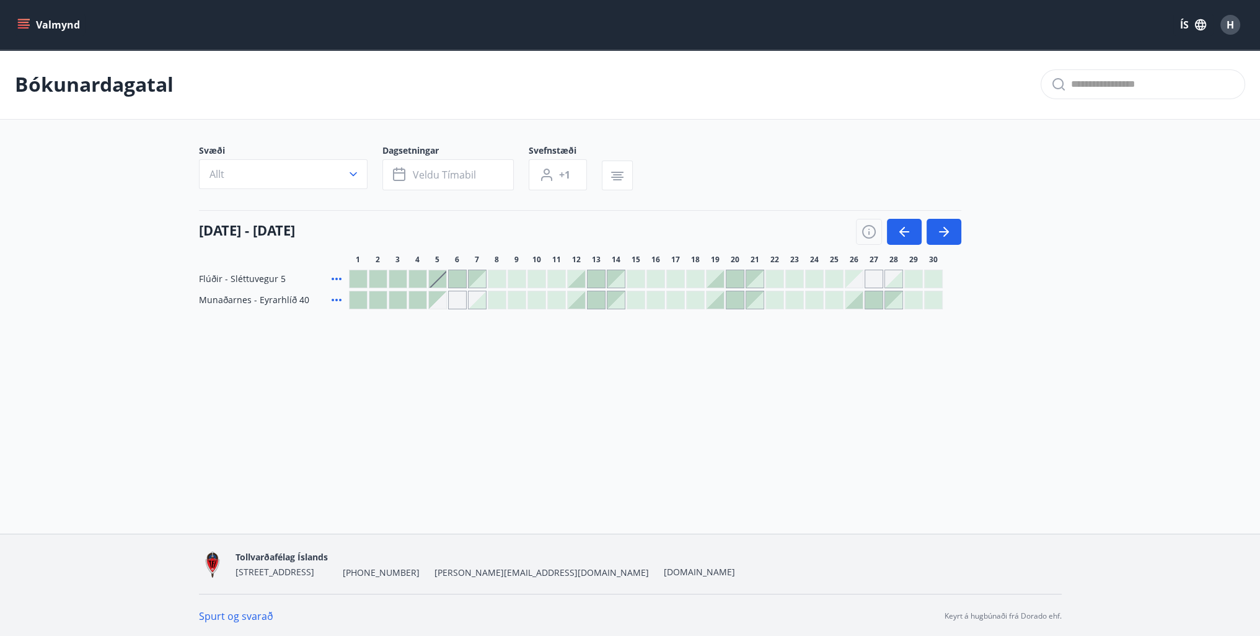
click at [496, 302] on div at bounding box center [496, 299] width 17 height 17
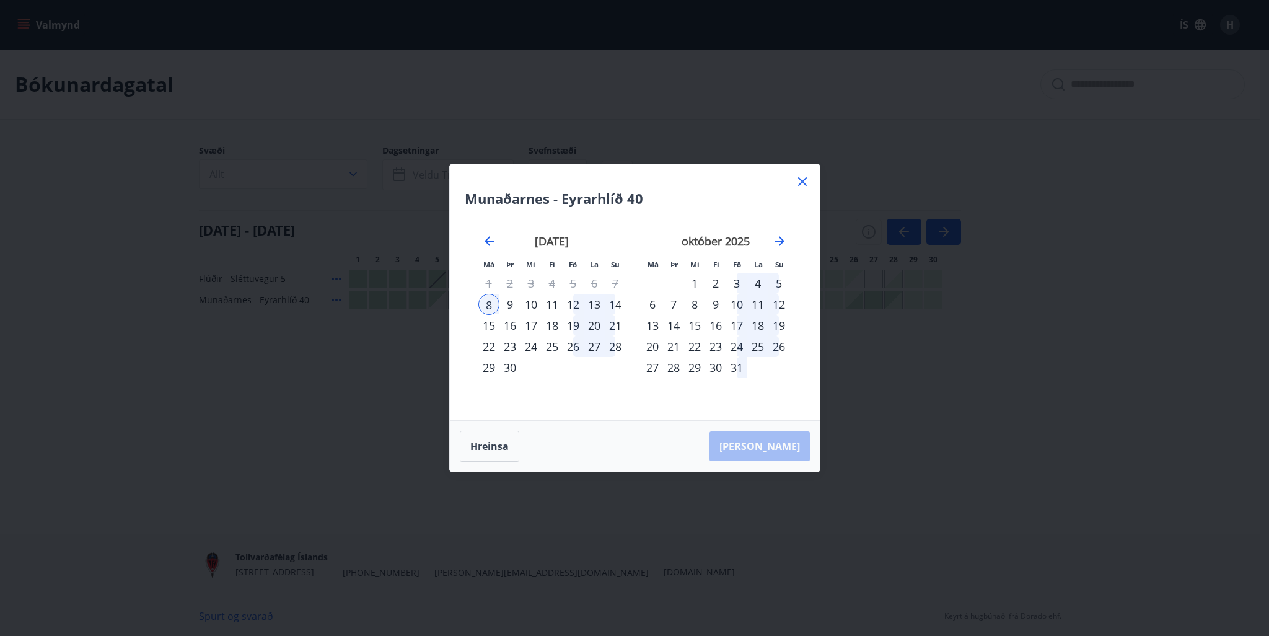
click at [793, 182] on div "Munaðarnes - Eyrarhlíð 40 Má Þr Mi Fi Fö La Su Má Þr Mi Fi Fö La Su ágúst 2025 …" at bounding box center [635, 292] width 370 height 256
click at [576, 306] on div "12" at bounding box center [573, 304] width 21 height 21
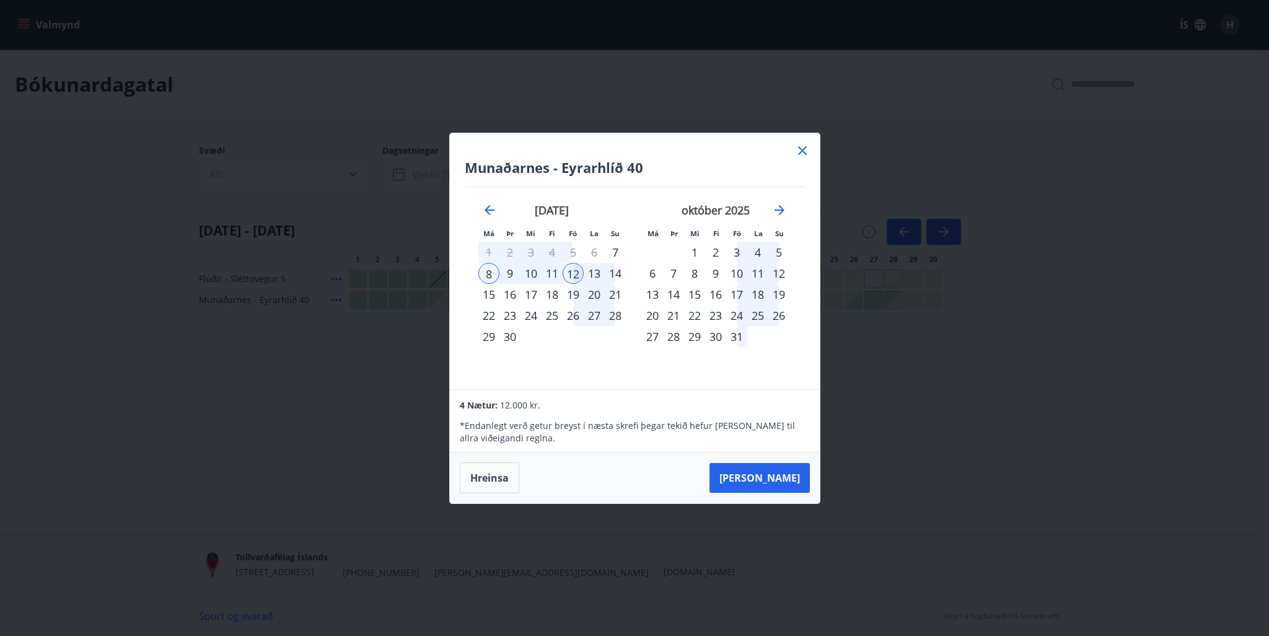
click at [511, 292] on div "16" at bounding box center [510, 294] width 21 height 21
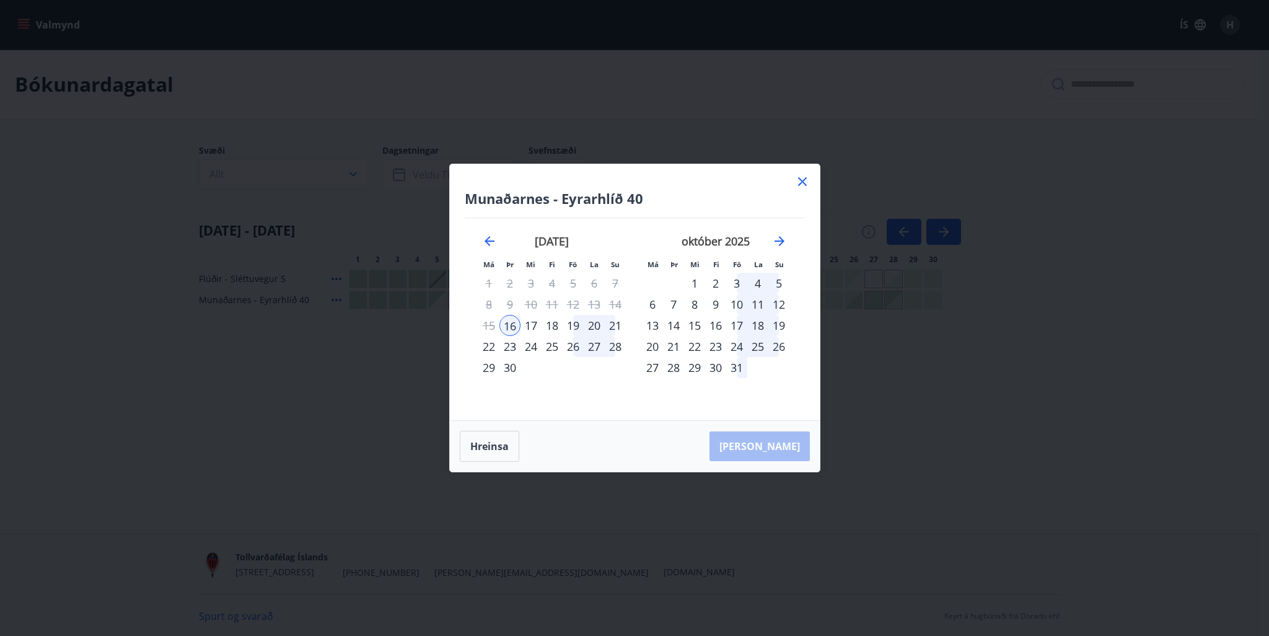
click at [804, 183] on icon at bounding box center [802, 181] width 15 height 15
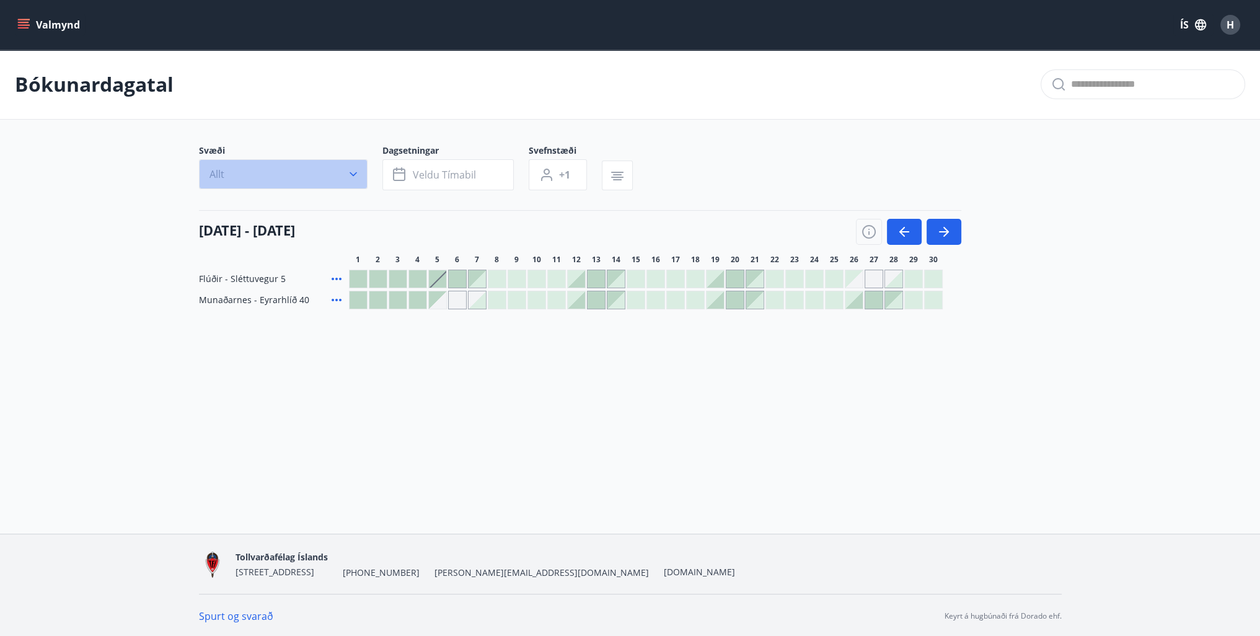
click at [353, 170] on icon "button" at bounding box center [353, 174] width 12 height 12
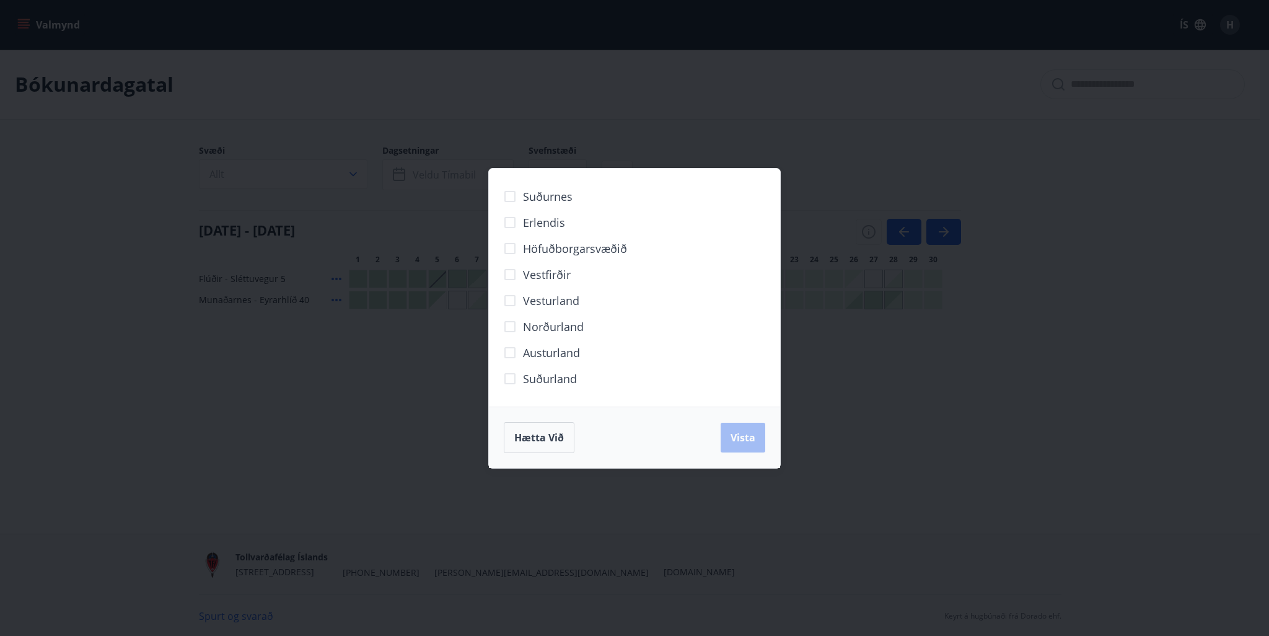
click at [357, 174] on div "Suðurnes Erlendis Höfuðborgarsvæðið Vestfirðir Vesturland Norðurland Austurland…" at bounding box center [634, 318] width 1269 height 636
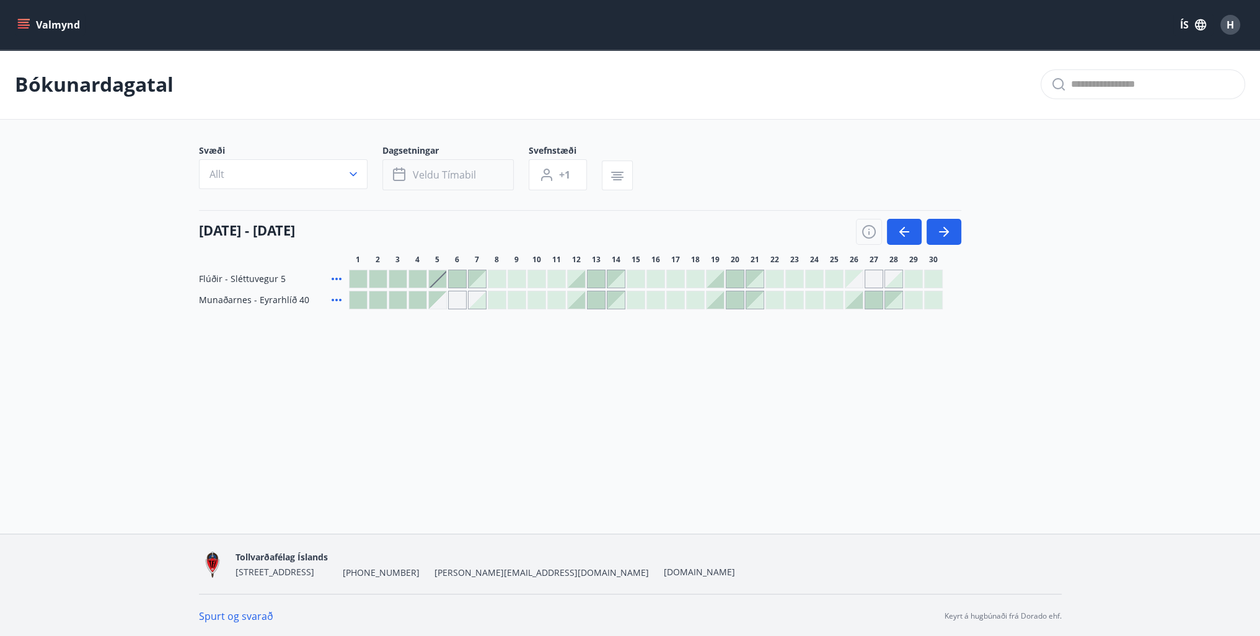
click at [499, 172] on button "Veldu tímabil" at bounding box center [447, 174] width 131 height 31
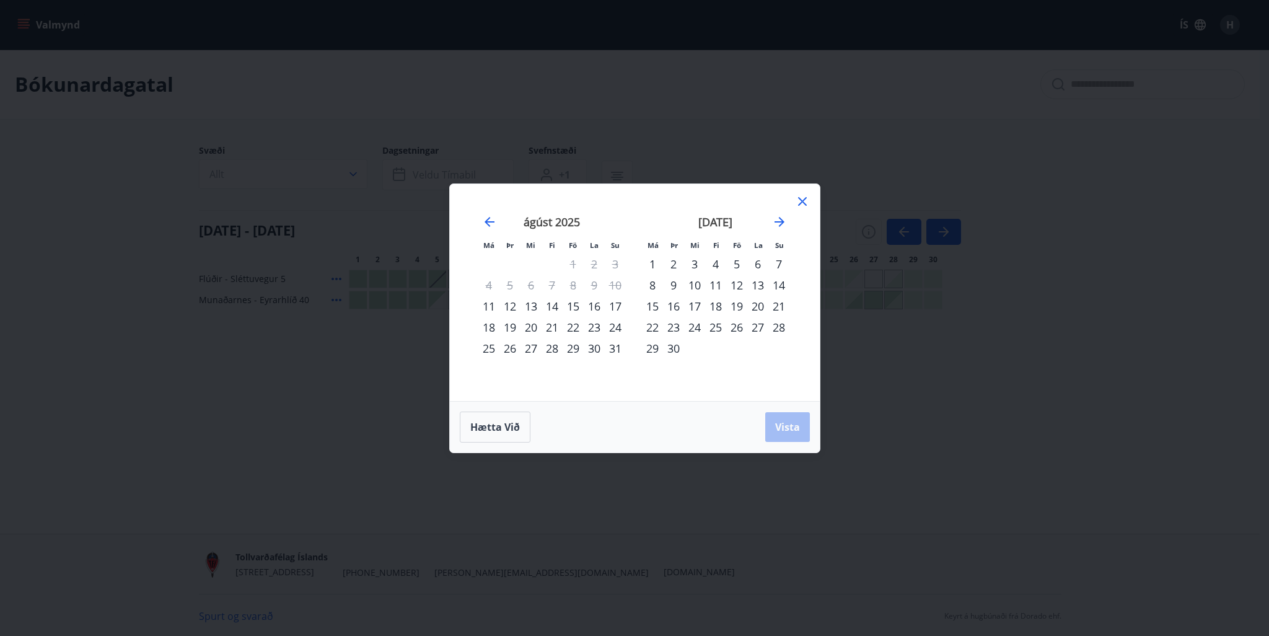
click at [805, 201] on icon at bounding box center [802, 201] width 15 height 15
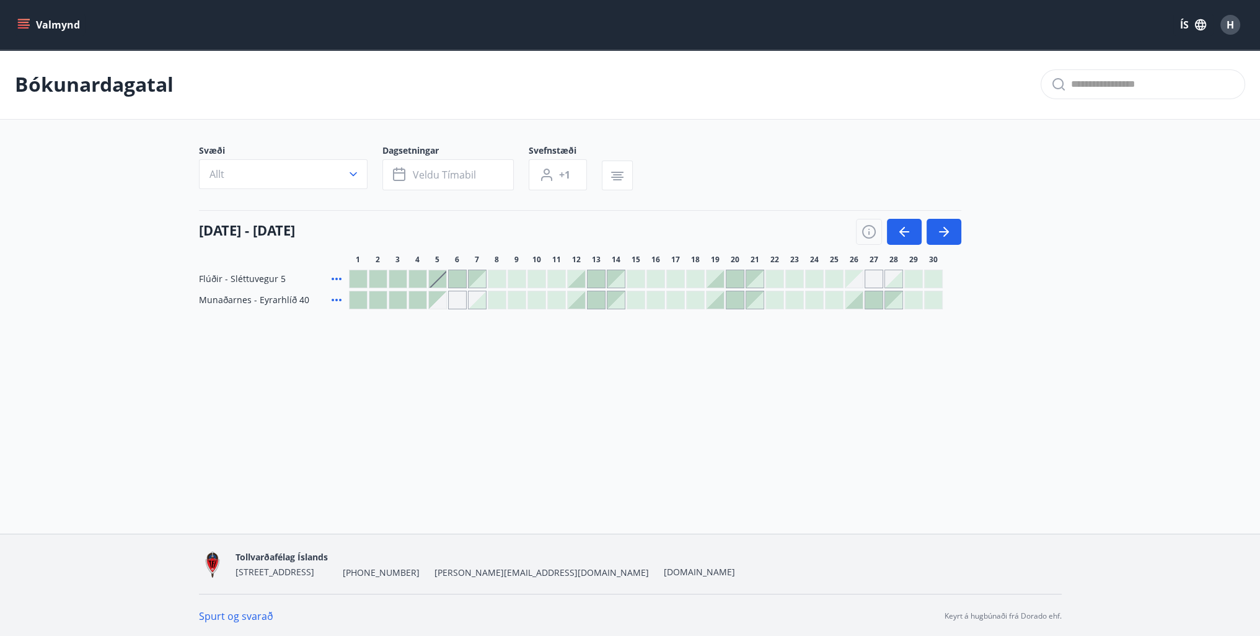
scroll to position [1, 0]
click at [949, 226] on icon "button" at bounding box center [944, 230] width 15 height 15
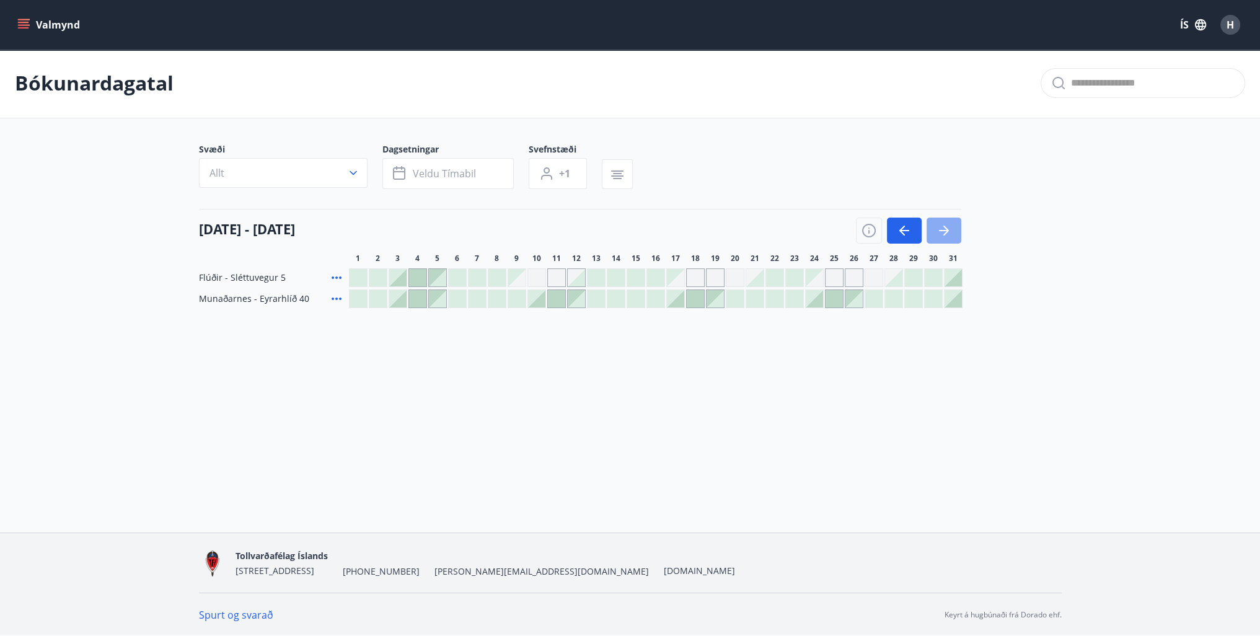
click at [946, 226] on icon "button" at bounding box center [944, 230] width 15 height 15
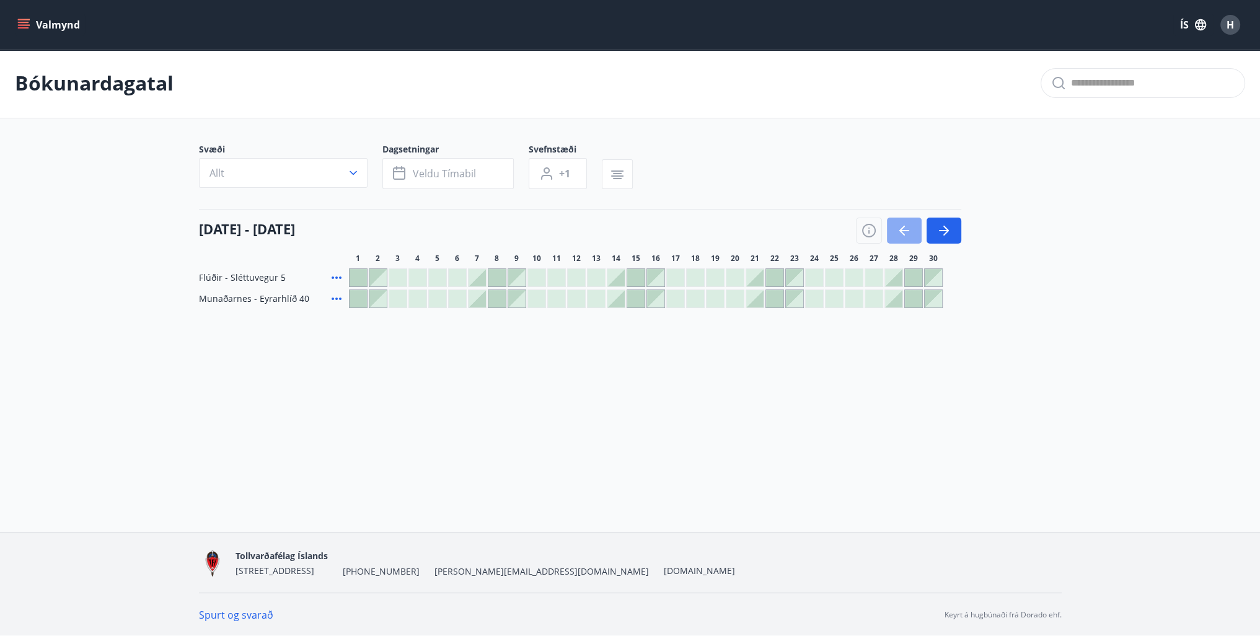
click at [893, 228] on button "button" at bounding box center [904, 231] width 35 height 26
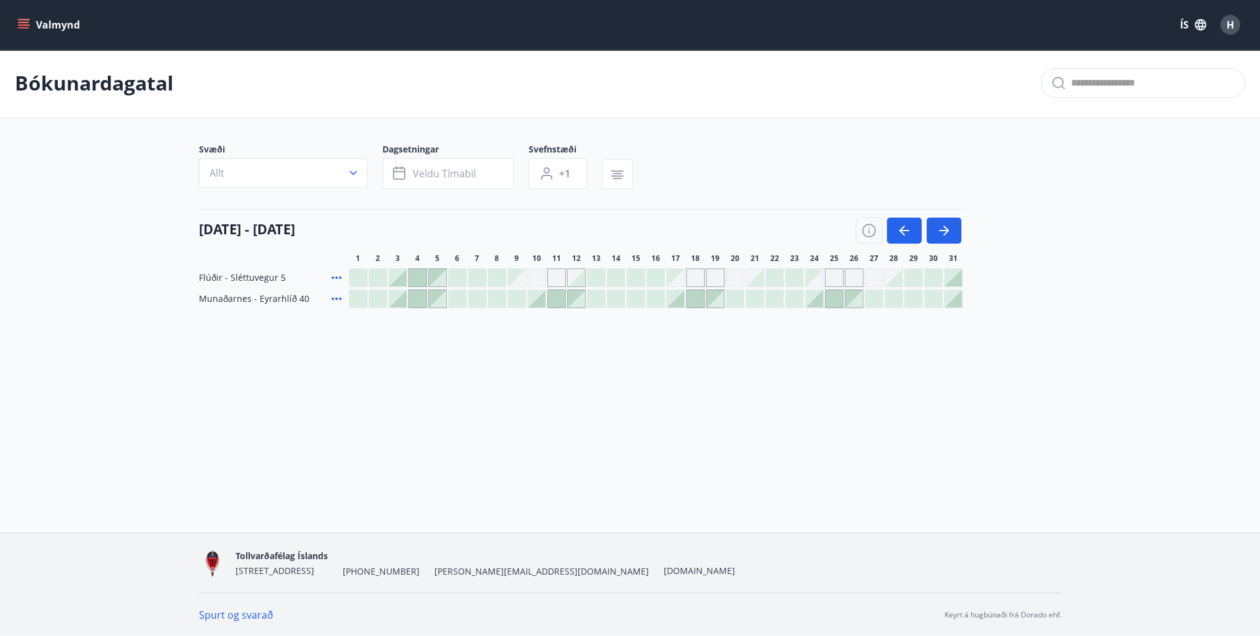
click at [335, 298] on icon at bounding box center [336, 298] width 15 height 15
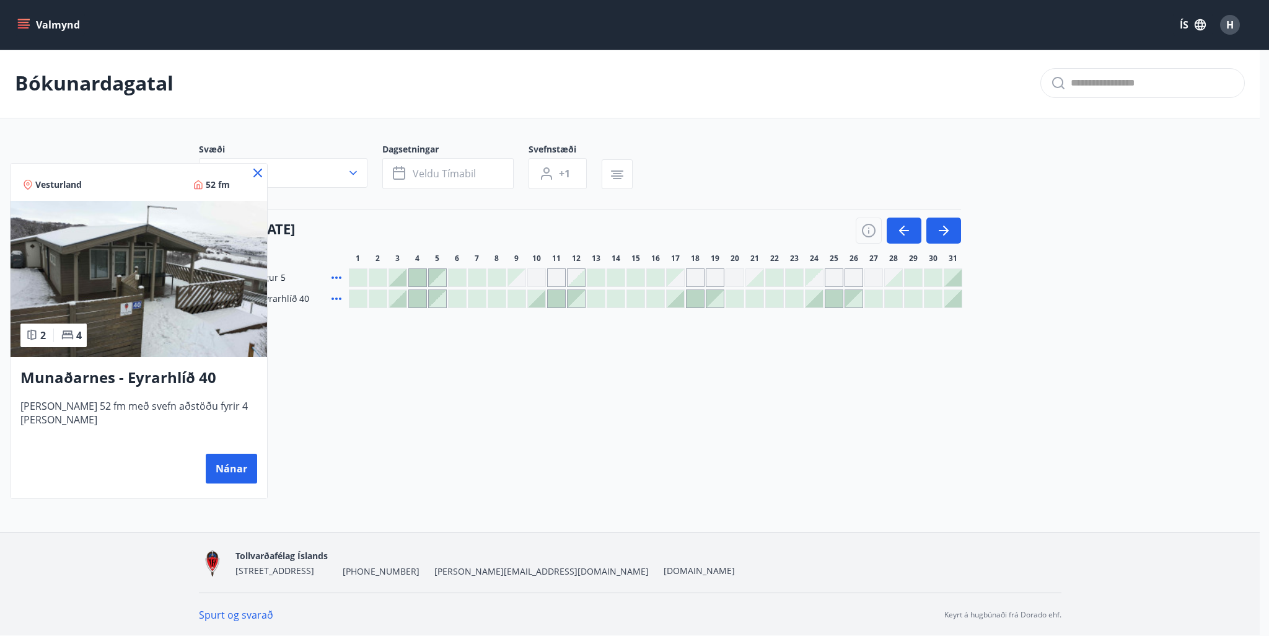
click at [254, 173] on icon at bounding box center [257, 172] width 15 height 15
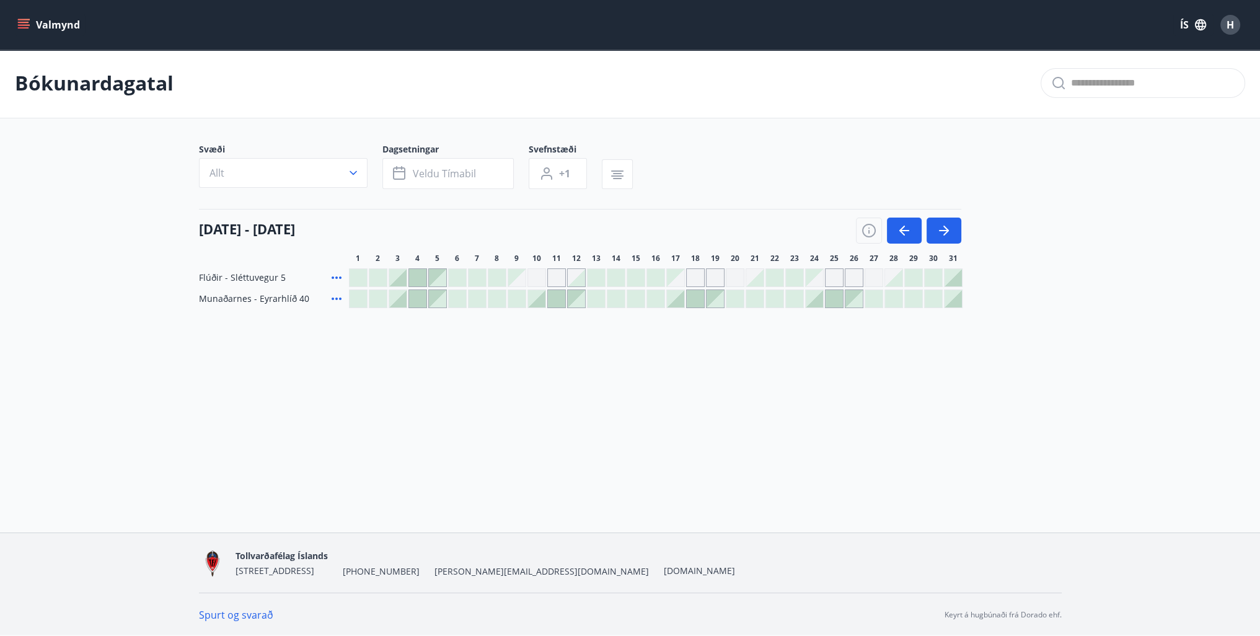
click at [416, 298] on div at bounding box center [417, 298] width 17 height 17
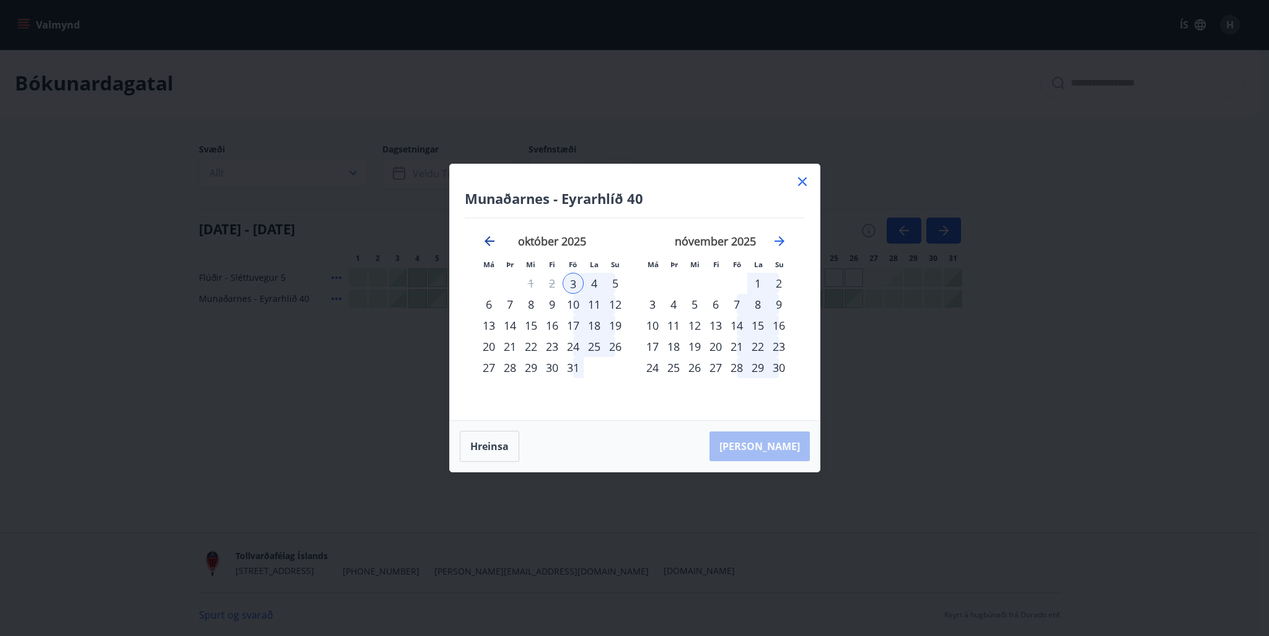
click at [482, 239] on icon "Move backward to switch to the previous month." at bounding box center [489, 241] width 15 height 15
click at [553, 283] on div "4" at bounding box center [552, 283] width 21 height 21
click at [551, 283] on div "4" at bounding box center [552, 283] width 21 height 21
click at [804, 180] on icon at bounding box center [802, 181] width 9 height 9
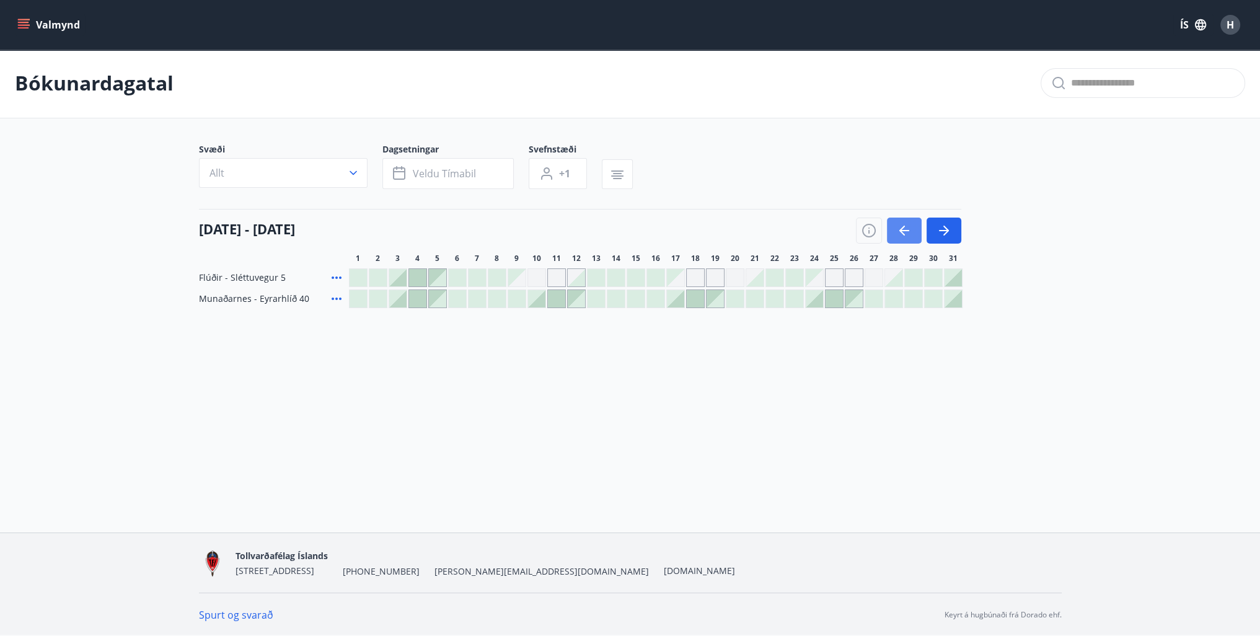
click at [903, 229] on icon "button" at bounding box center [904, 230] width 15 height 15
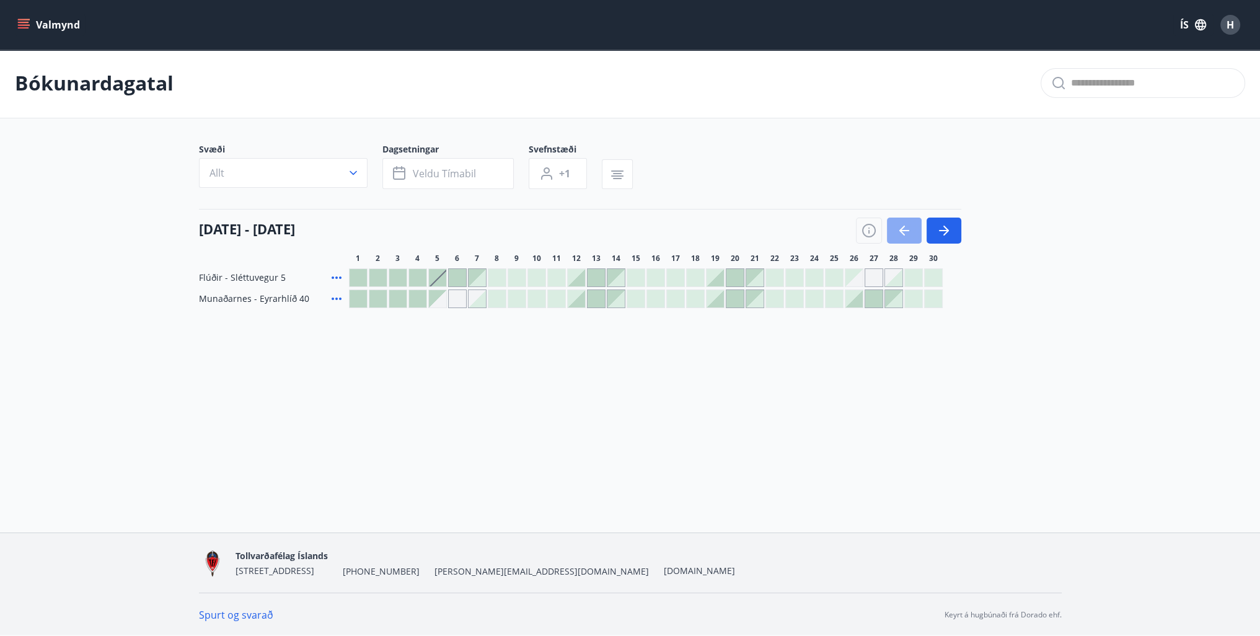
click at [903, 229] on icon "button" at bounding box center [904, 230] width 15 height 15
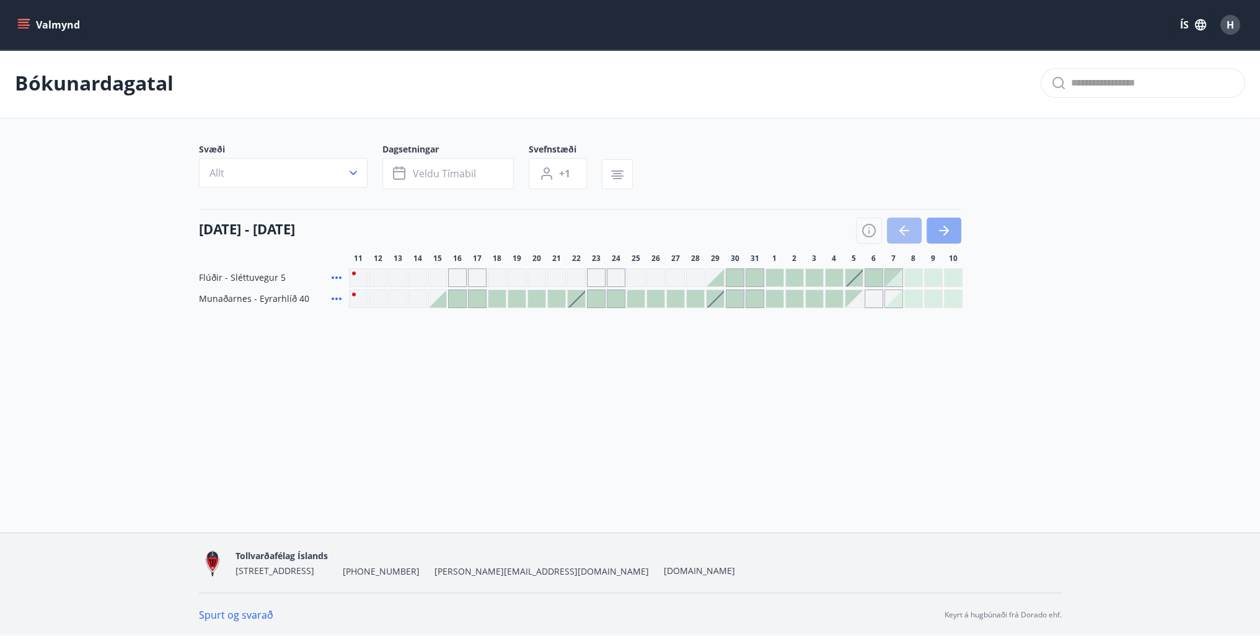
click at [935, 231] on button "button" at bounding box center [944, 231] width 35 height 26
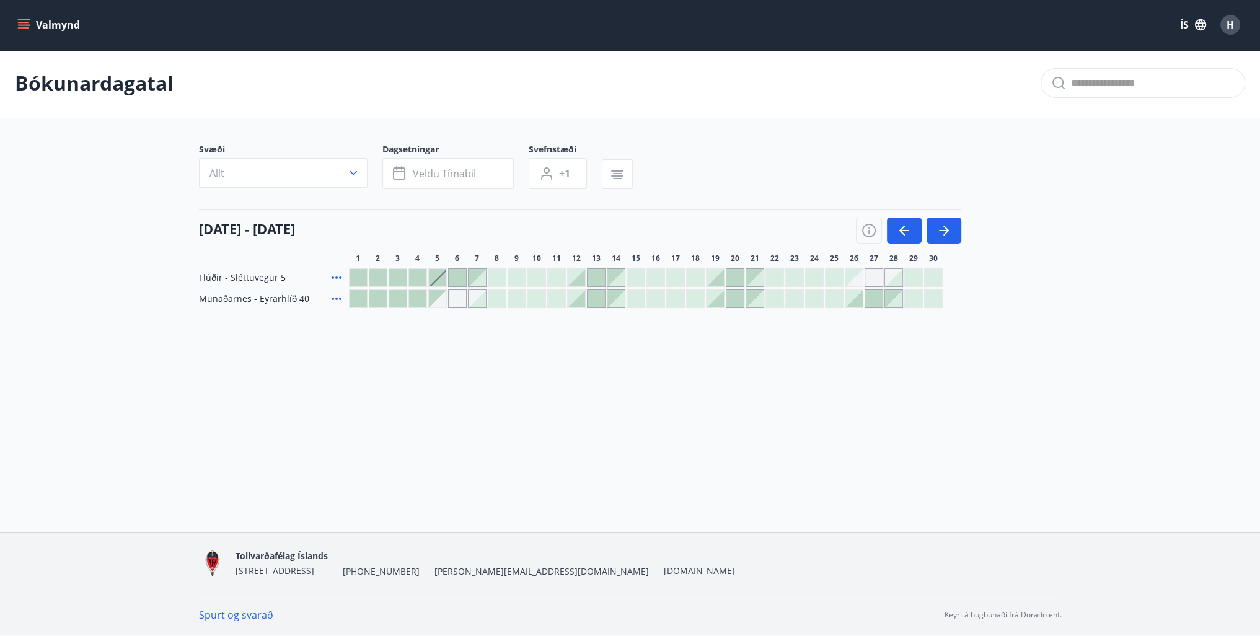
click at [357, 295] on div at bounding box center [358, 298] width 17 height 17
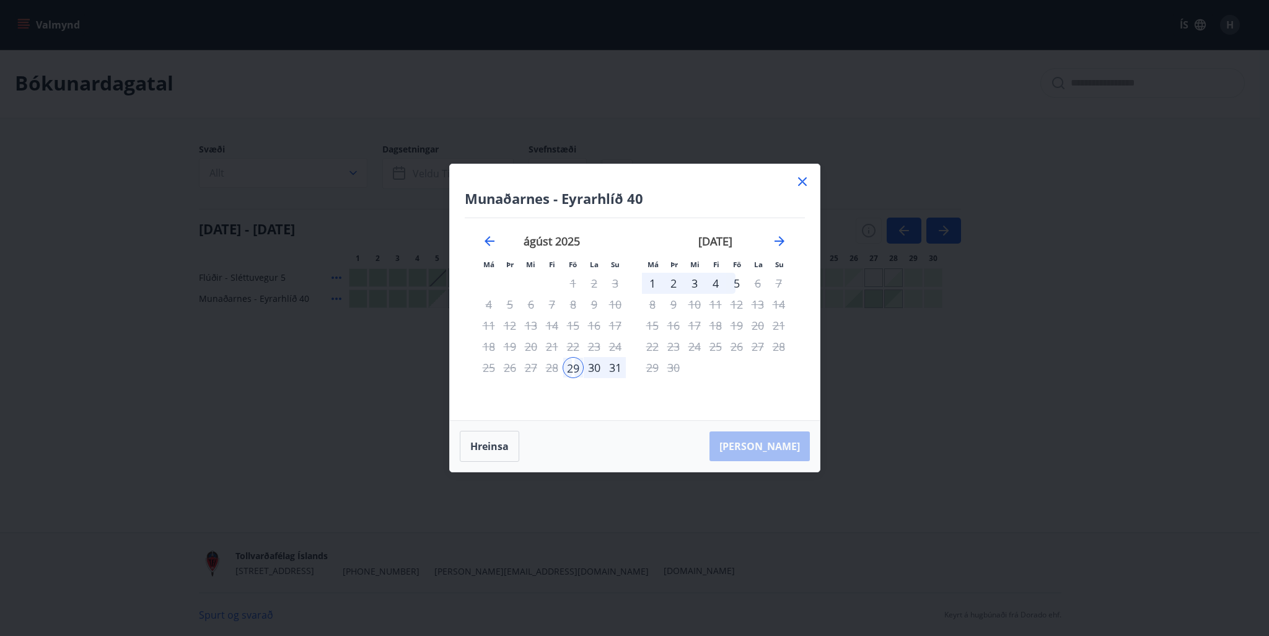
click at [801, 183] on icon at bounding box center [802, 181] width 9 height 9
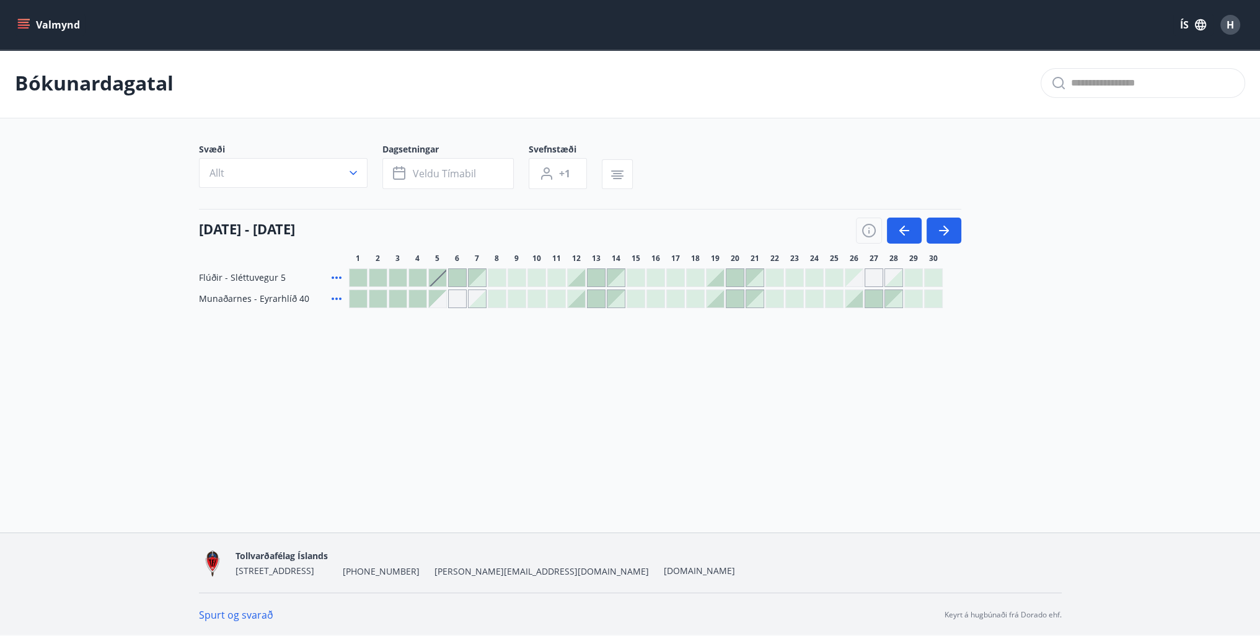
click at [441, 299] on div "Gráir dagar eru ekki bókanlegir" at bounding box center [437, 298] width 17 height 17
click at [489, 333] on div "Bókunardagatal Svæði Allt Dagsetningar Veldu tímabil Svefnstæði +1 01 september…" at bounding box center [630, 202] width 1260 height 309
click at [456, 297] on div "Gráir dagar eru ekki bókanlegir" at bounding box center [457, 298] width 19 height 19
click at [550, 341] on div "Bókunardagatal Svæði Allt Dagsetningar Veldu tímabil Svefnstæði +1 01 september…" at bounding box center [630, 202] width 1260 height 309
click at [571, 299] on div at bounding box center [576, 298] width 17 height 17
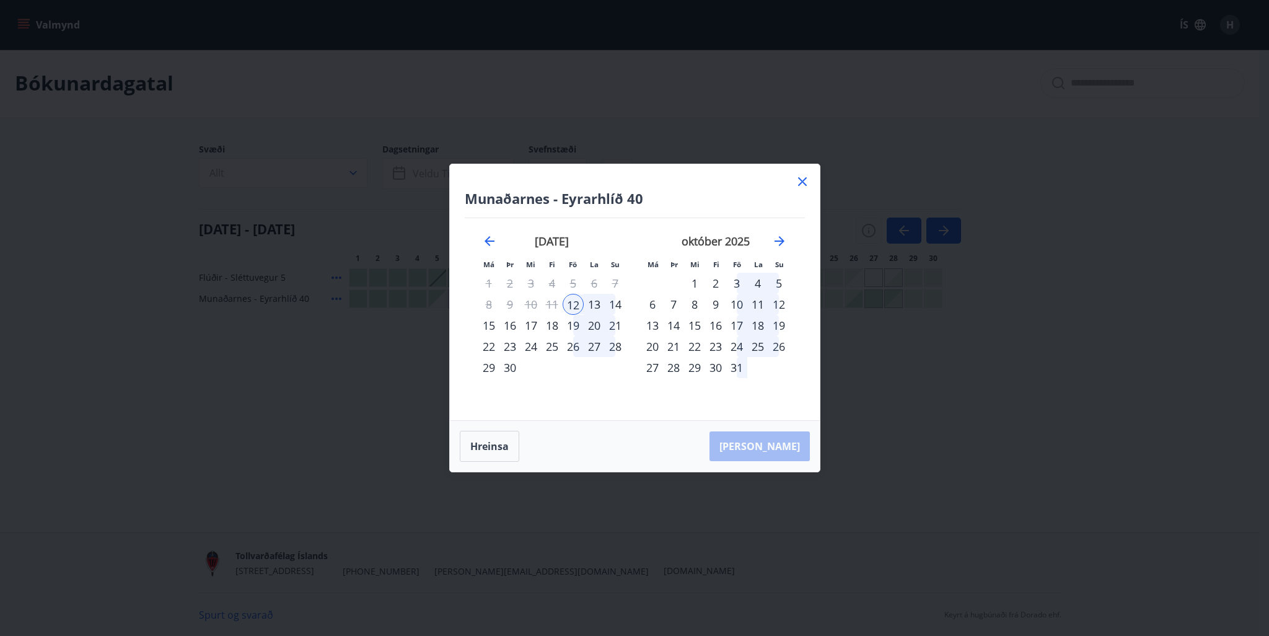
click at [509, 325] on div "16" at bounding box center [510, 325] width 21 height 21
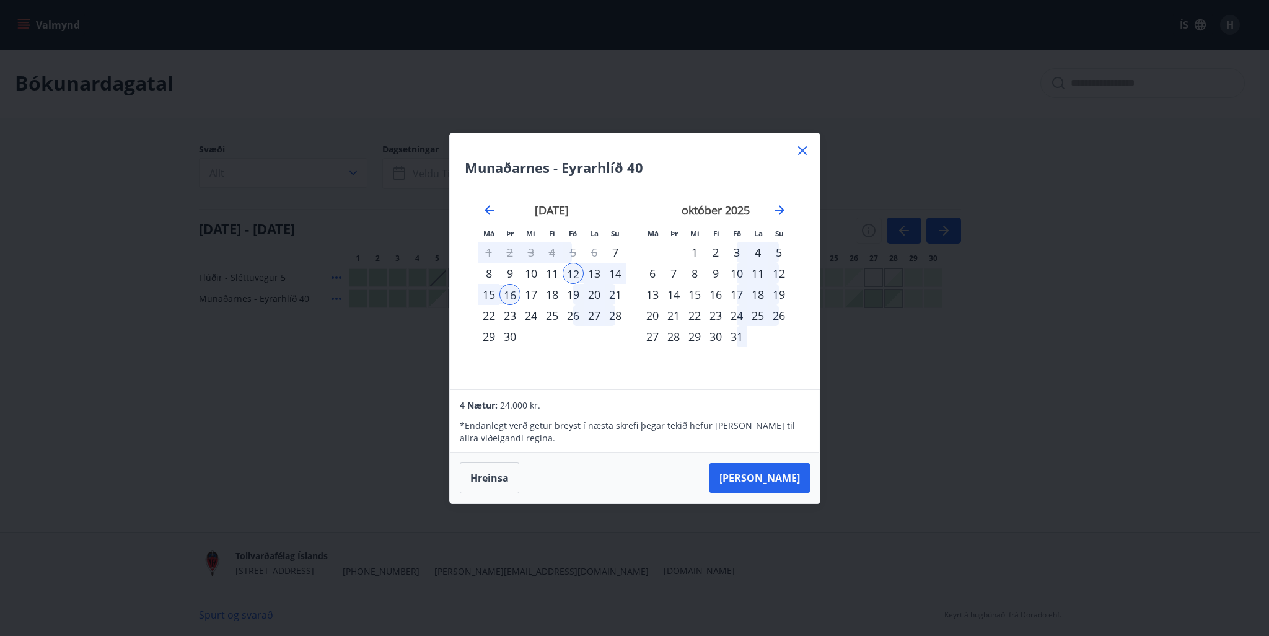
click at [489, 291] on div "15" at bounding box center [488, 294] width 21 height 21
click at [516, 296] on div "16" at bounding box center [510, 294] width 21 height 21
click at [574, 270] on div "12" at bounding box center [573, 273] width 21 height 21
drag, startPoint x: 494, startPoint y: 293, endPoint x: 535, endPoint y: 291, distance: 41.6
click at [493, 293] on div "15" at bounding box center [488, 294] width 21 height 21
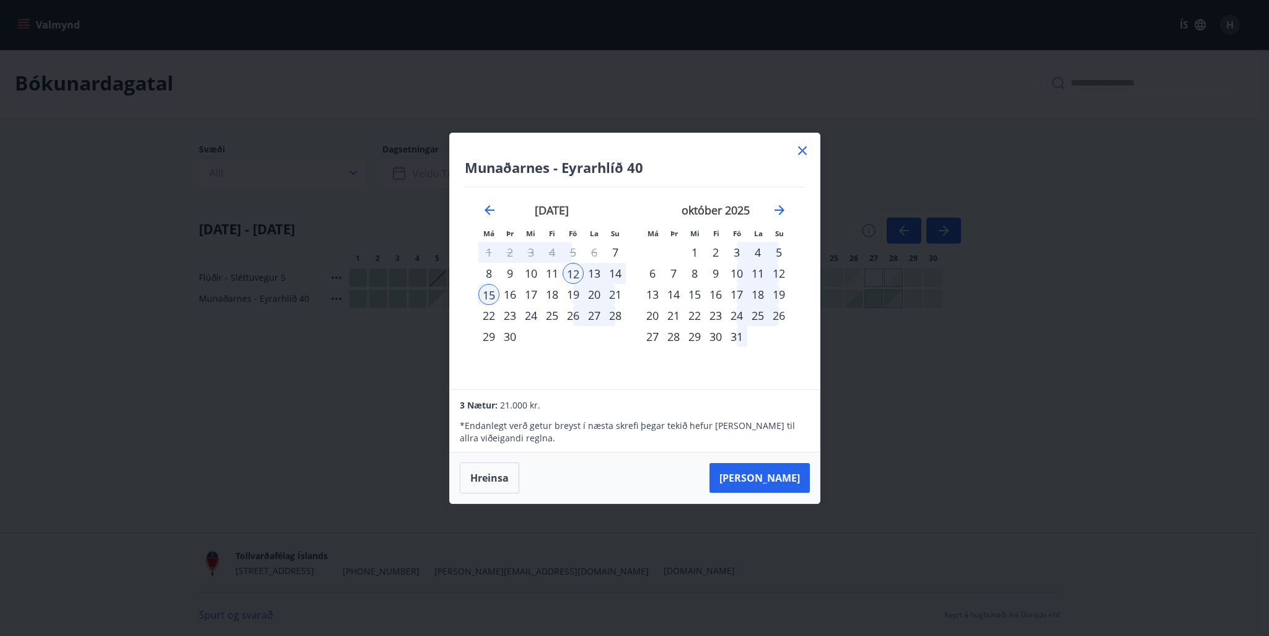
drag, startPoint x: 578, startPoint y: 267, endPoint x: 565, endPoint y: 270, distance: 13.2
click at [575, 267] on div "12" at bounding box center [573, 273] width 21 height 21
click at [512, 292] on div "16" at bounding box center [510, 294] width 21 height 21
click at [778, 471] on button "Taka Frá" at bounding box center [760, 478] width 100 height 30
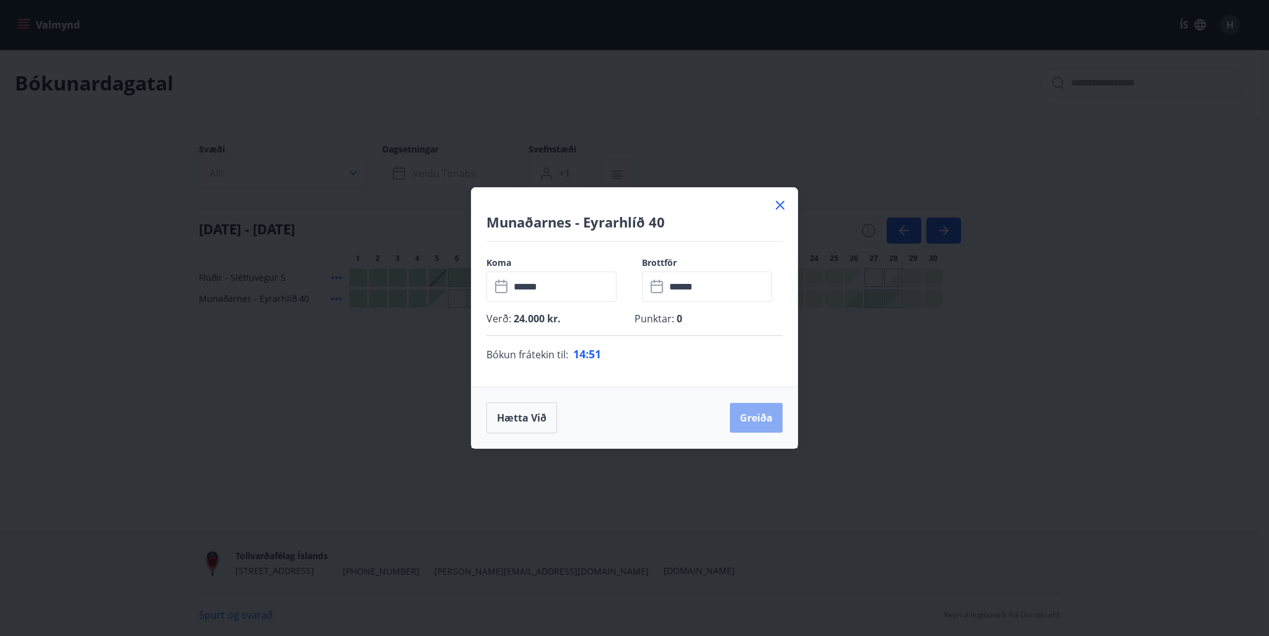
click at [759, 412] on button "Greiða" at bounding box center [756, 418] width 53 height 30
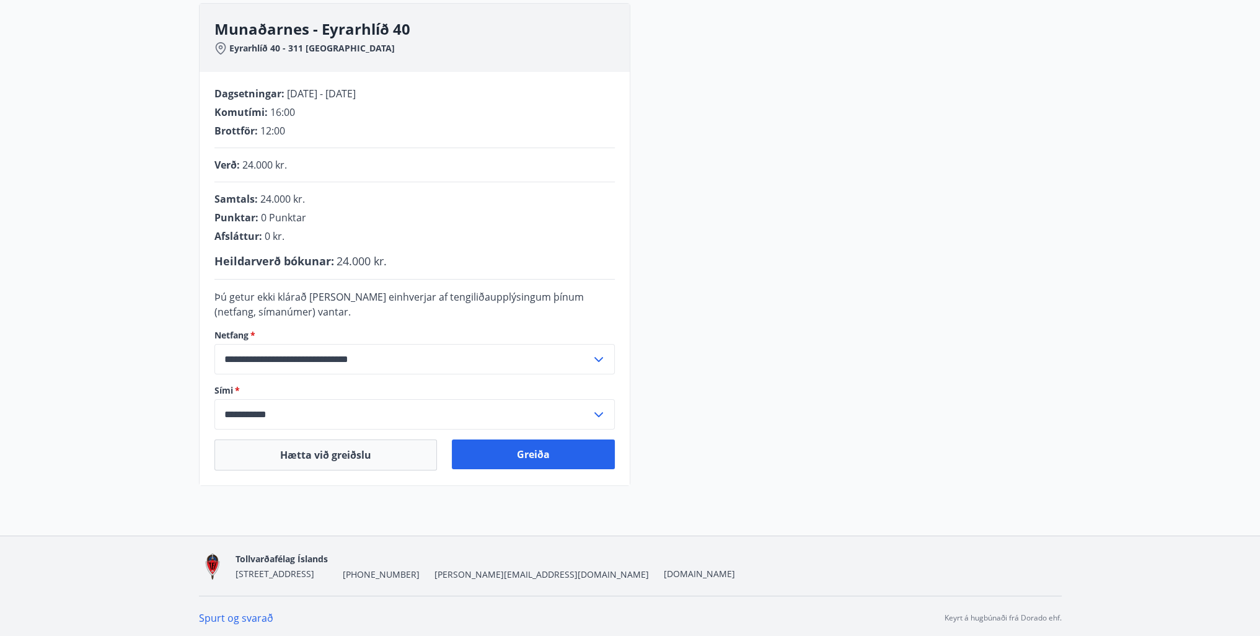
scroll to position [183, 0]
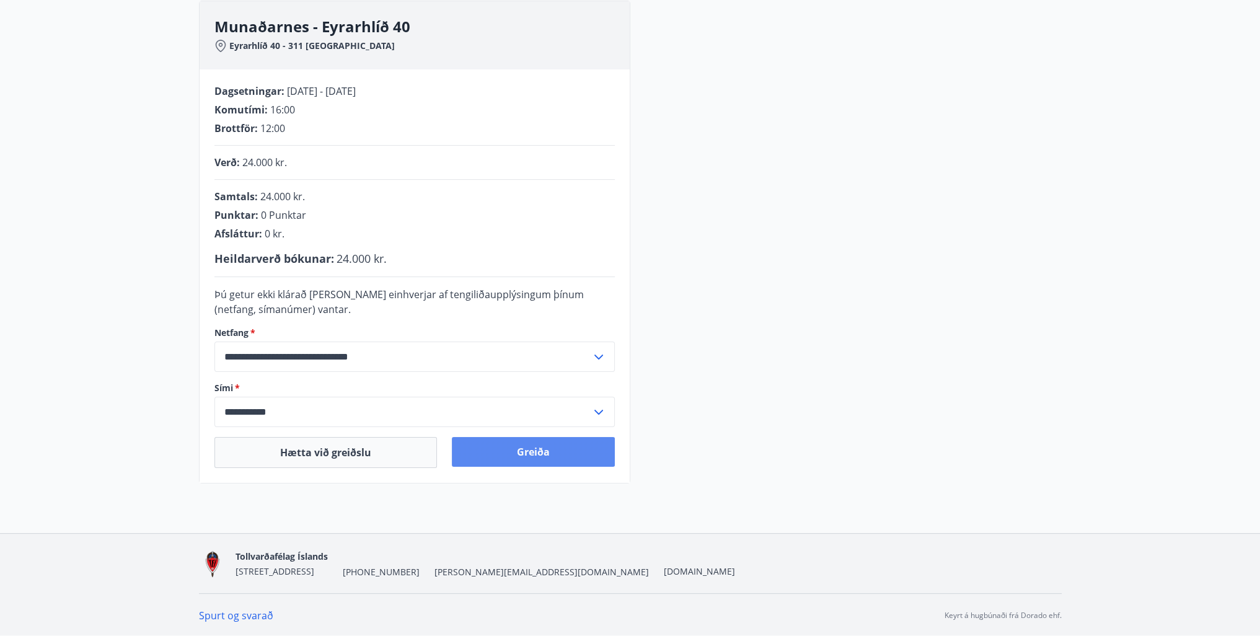
click at [545, 449] on button "Greiða" at bounding box center [533, 452] width 163 height 30
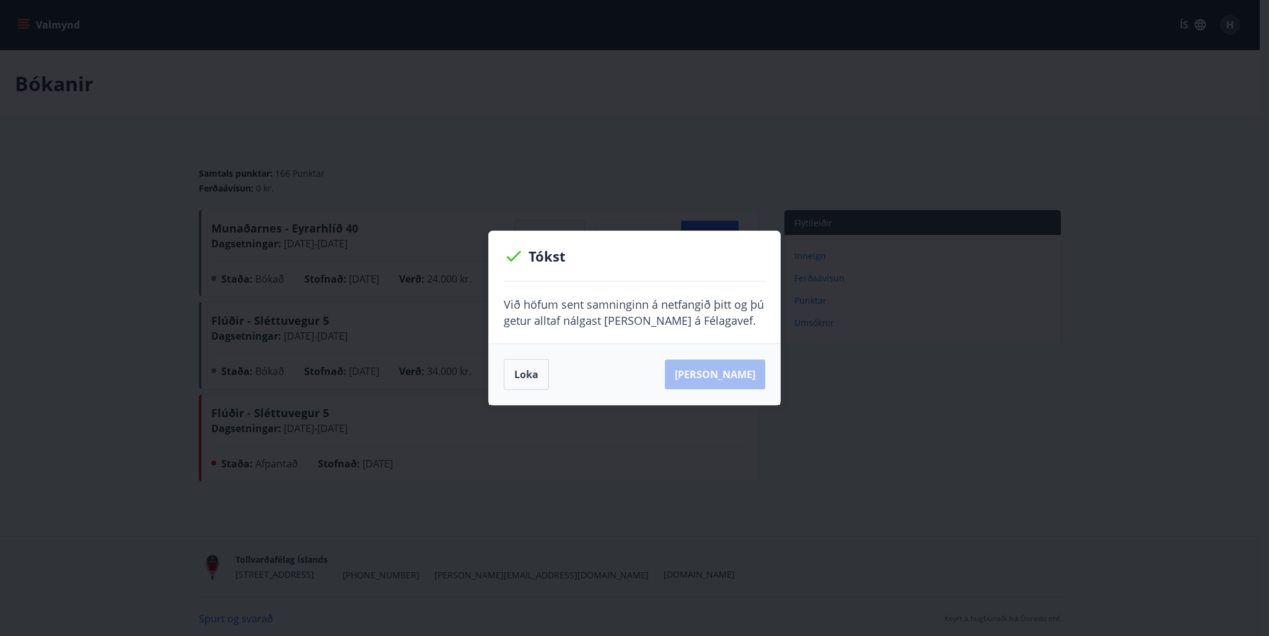
click at [708, 374] on div "[PERSON_NAME]" at bounding box center [635, 374] width 262 height 31
click at [523, 375] on button "Loka" at bounding box center [526, 374] width 45 height 31
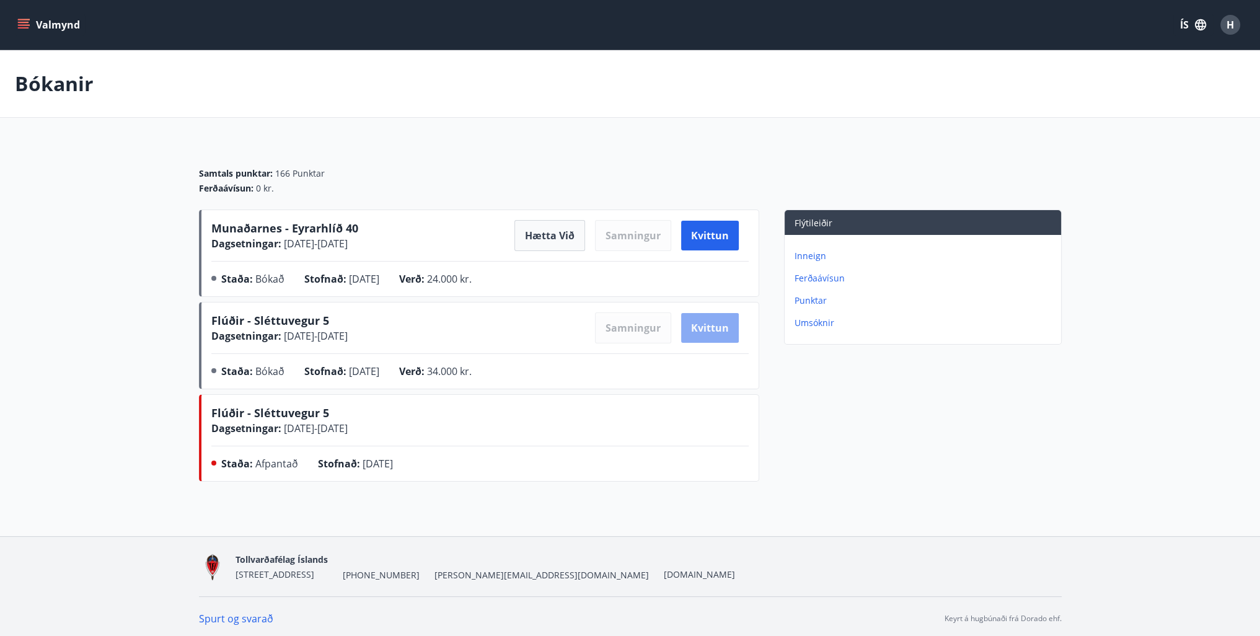
click at [712, 318] on button "Kvittun" at bounding box center [710, 328] width 58 height 30
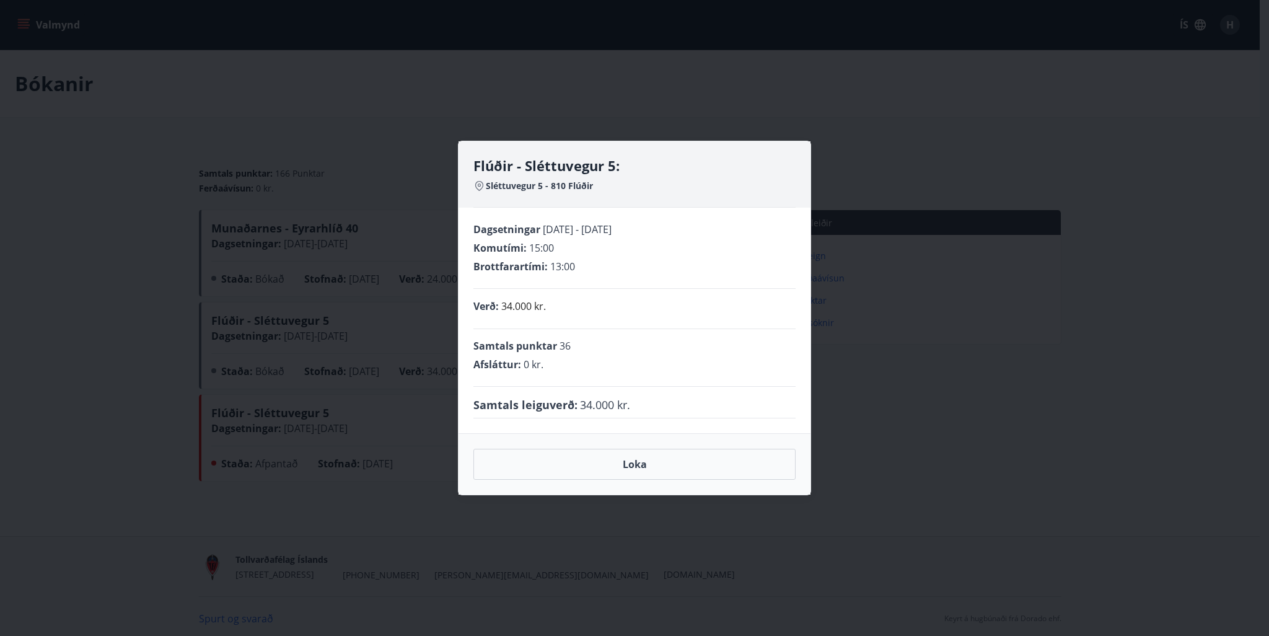
click at [940, 375] on div "Flúðir - Sléttuvegur 5: Sléttuvegur 5 - 810 Flúðir Dagsetningar [DATE] - [DATE]…" at bounding box center [634, 318] width 1269 height 636
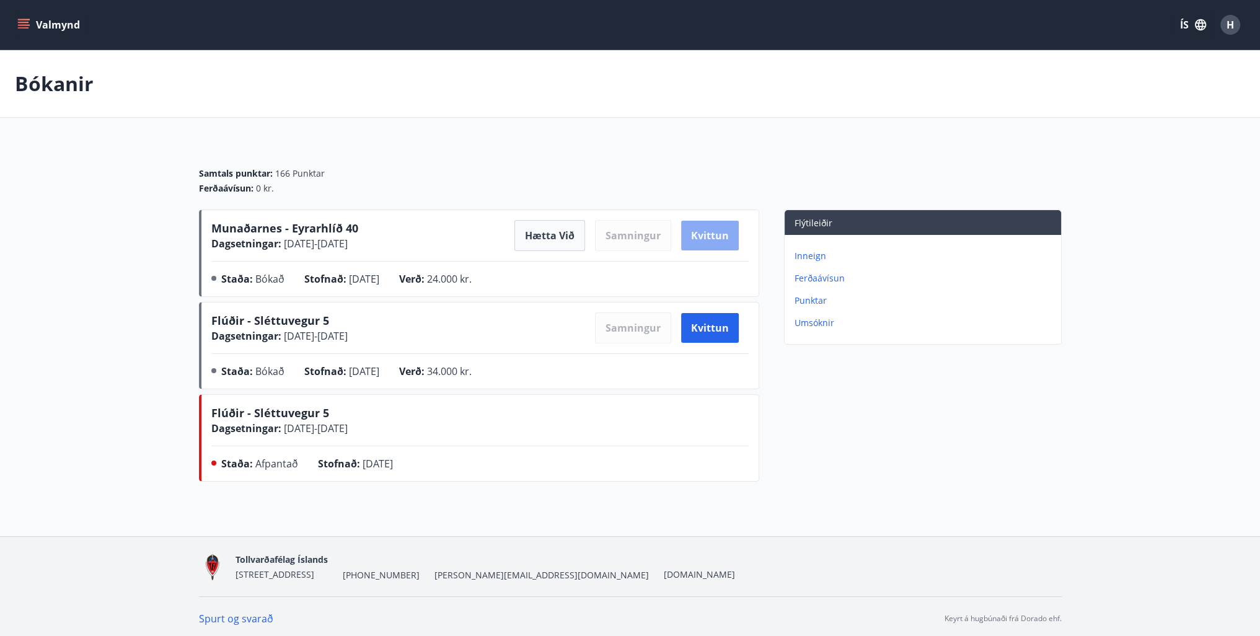
click at [712, 229] on button "Kvittun" at bounding box center [710, 236] width 58 height 30
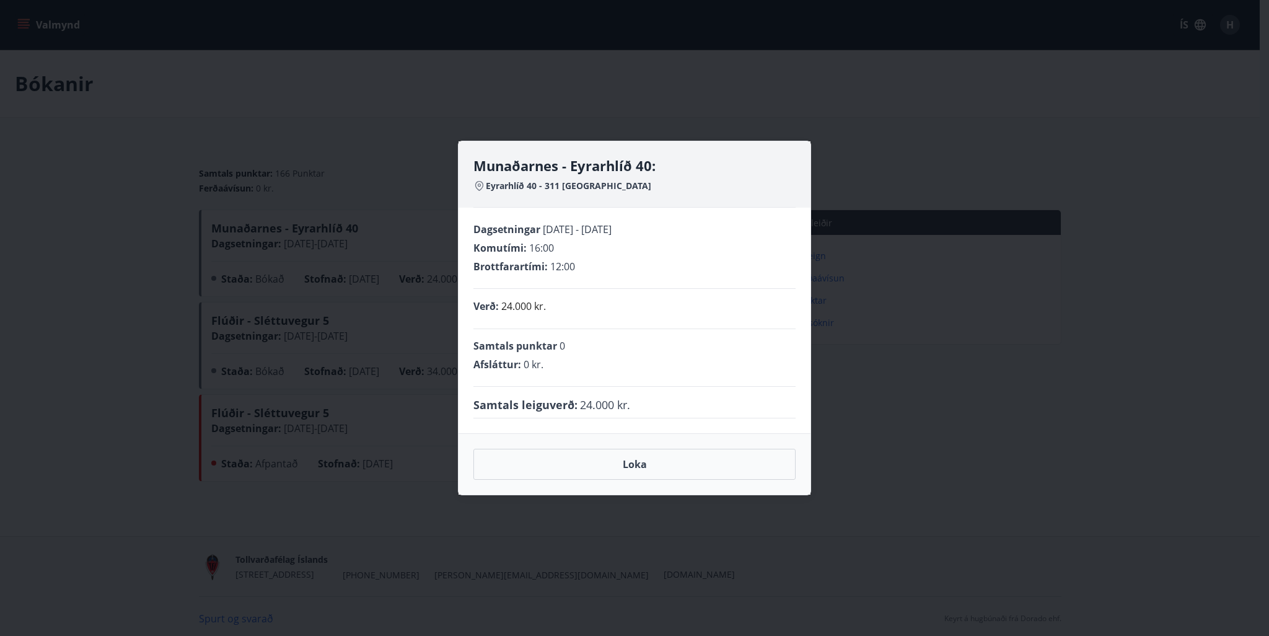
click at [945, 343] on div "Munaðarnes - Eyrarhlíð 40: Eyrarhlíð 40 - 311 Borgarfirði Dagsetningar [DATE] -…" at bounding box center [634, 318] width 1269 height 636
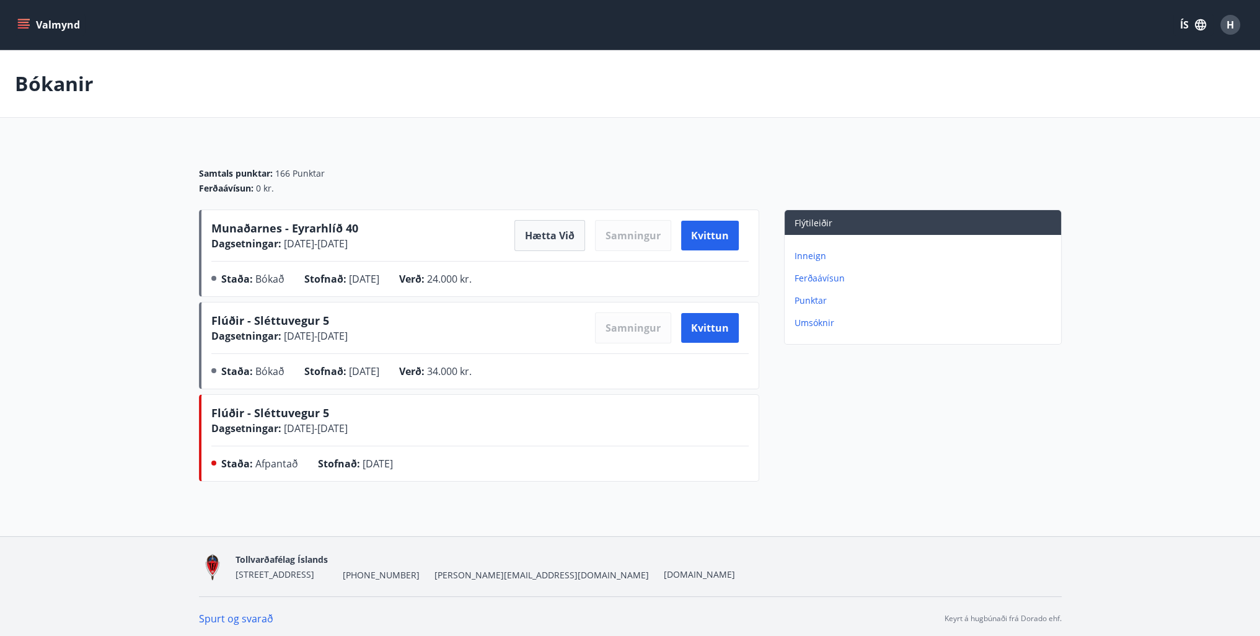
click at [57, 85] on p "Bókanir" at bounding box center [54, 83] width 79 height 27
click at [25, 23] on icon "menu" at bounding box center [23, 25] width 12 height 12
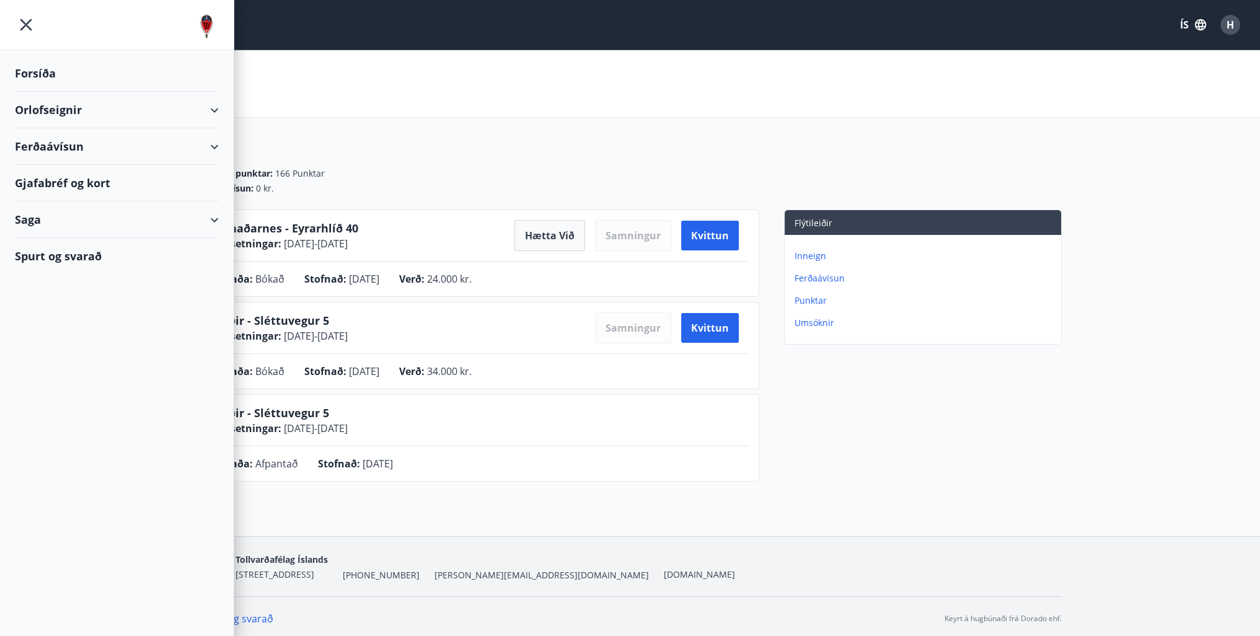
click at [37, 71] on div "Forsíða" at bounding box center [117, 73] width 204 height 37
